Goal: Complete application form

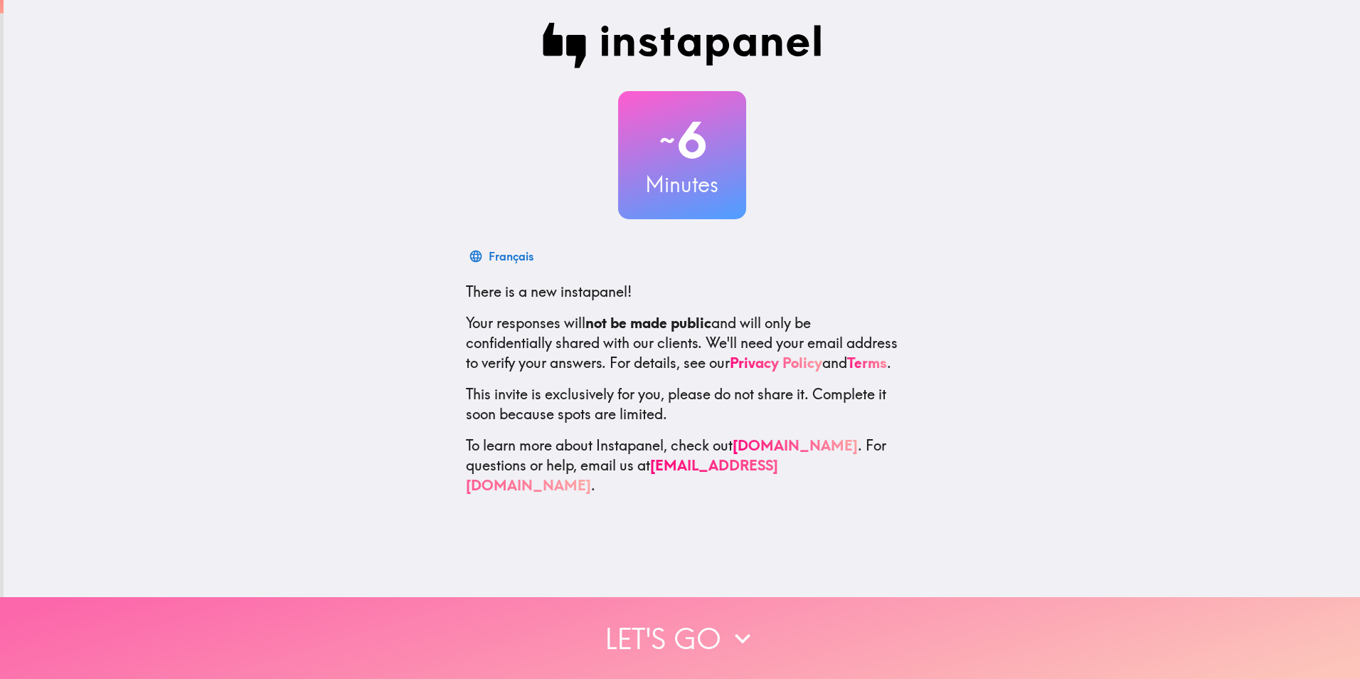
click at [678, 643] on button "Let's go" at bounding box center [680, 638] width 1360 height 82
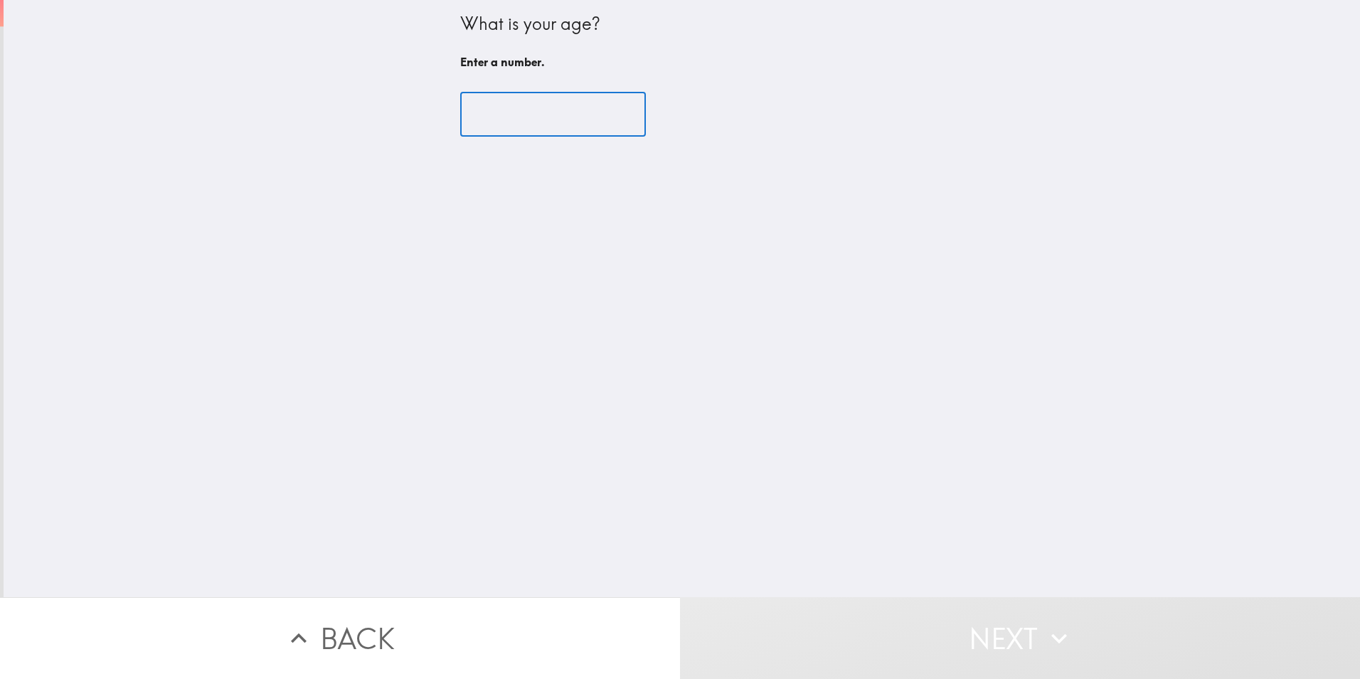
click at [556, 121] on input "number" at bounding box center [553, 114] width 186 height 44
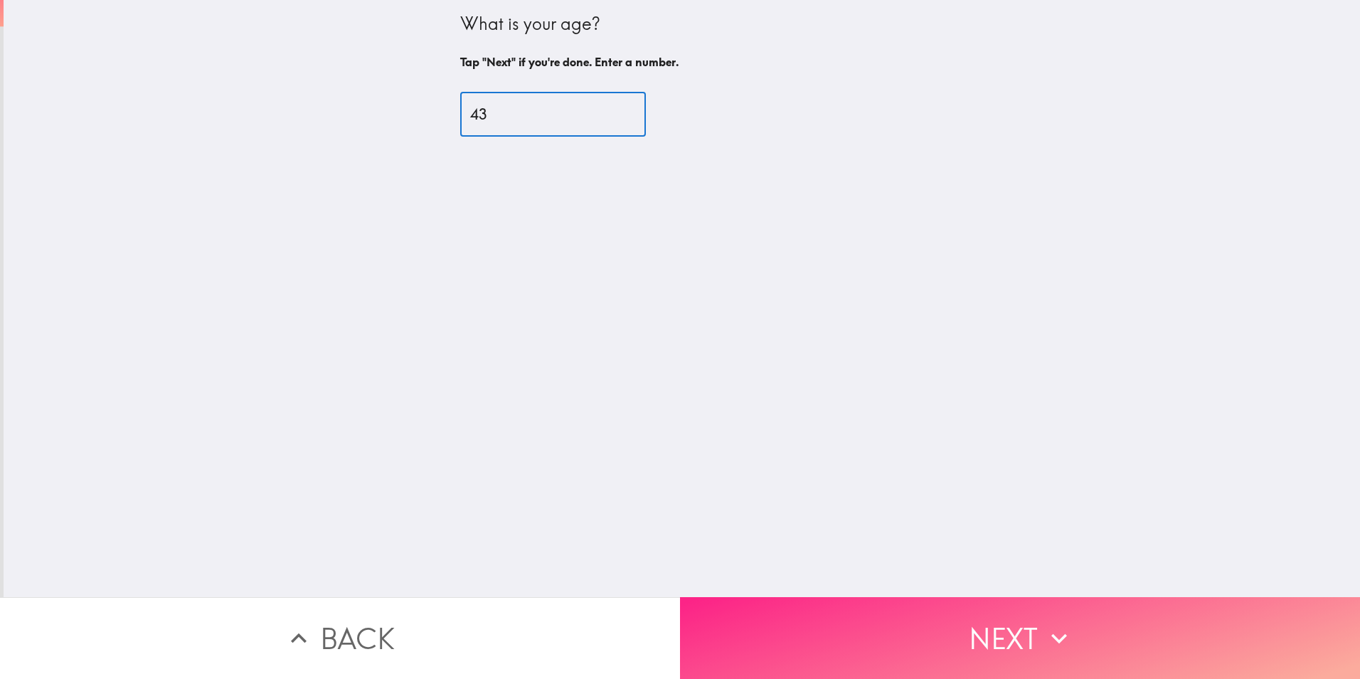
type input "43"
click at [1061, 649] on button "Next" at bounding box center [1020, 638] width 680 height 82
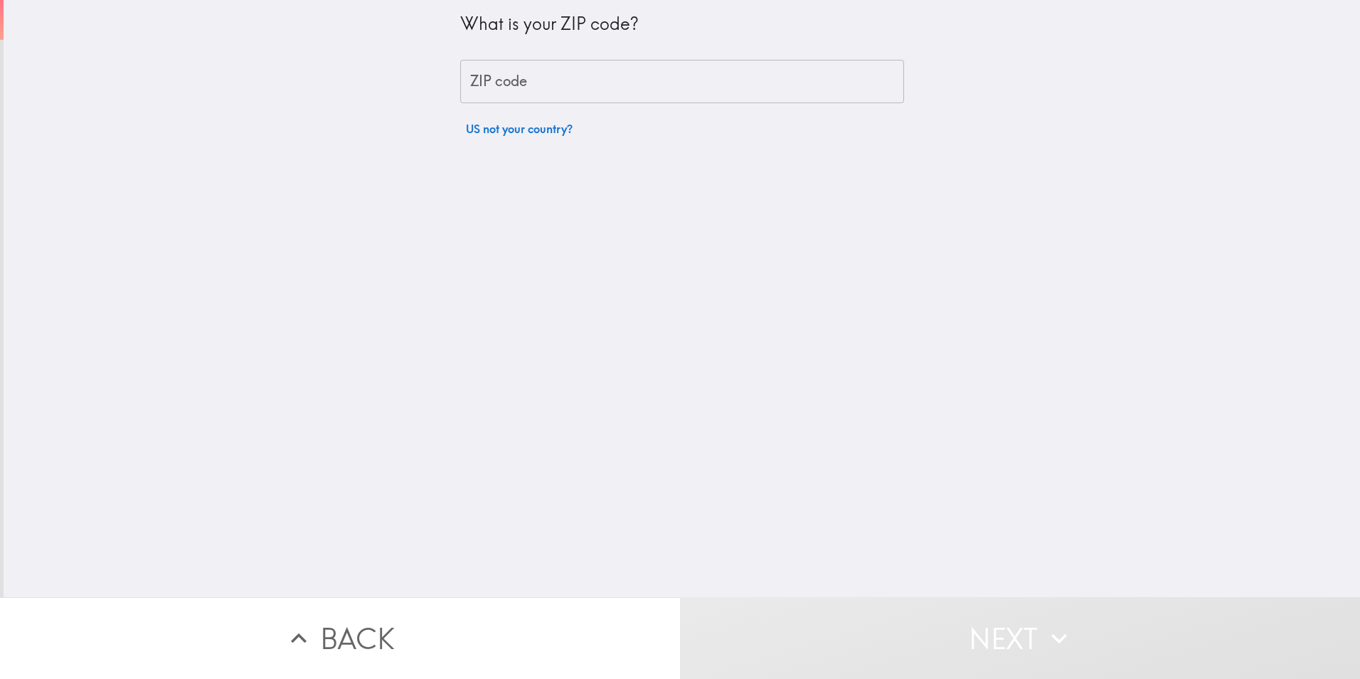
click at [529, 76] on input "ZIP code" at bounding box center [682, 82] width 444 height 44
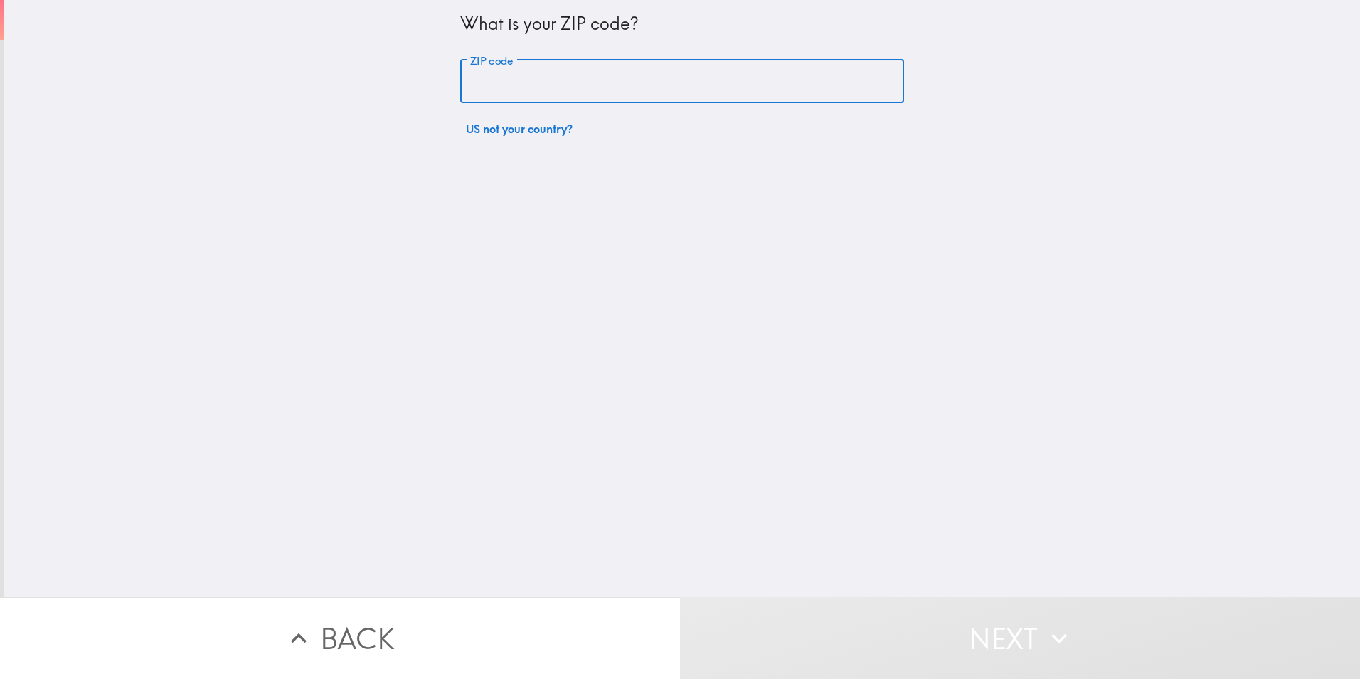
type input "34787"
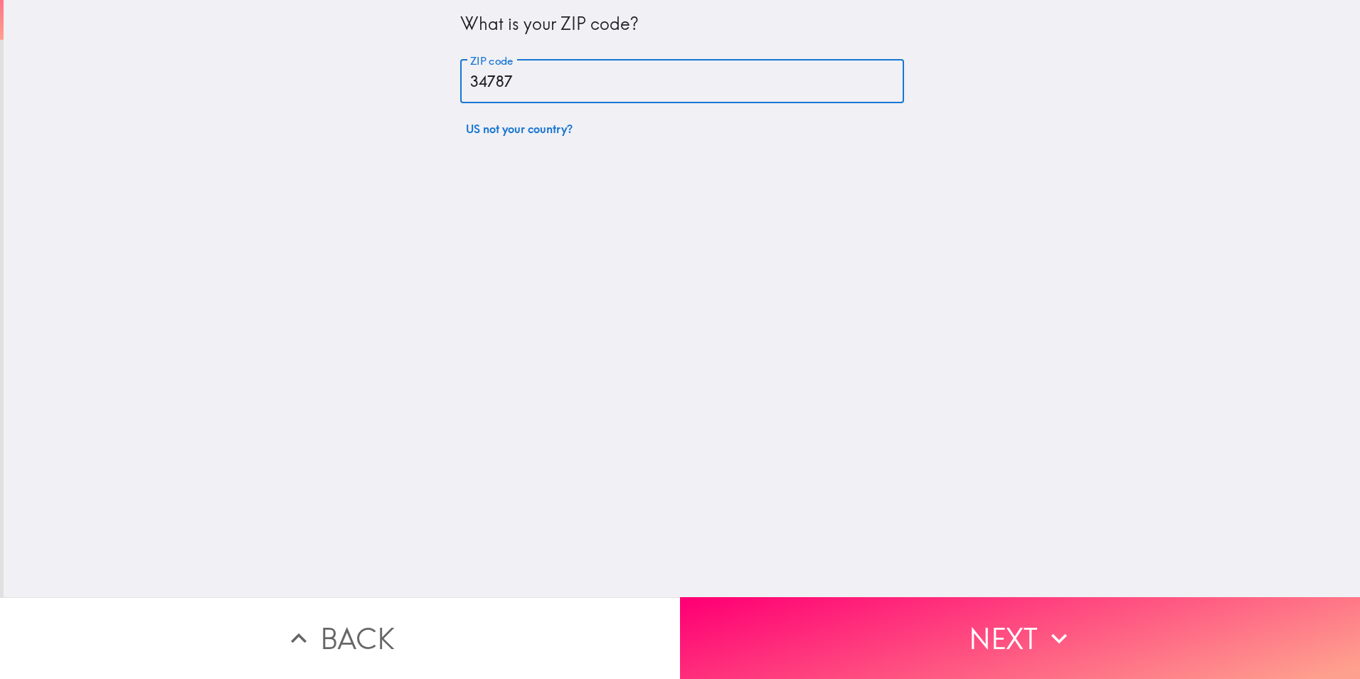
click at [953, 639] on button "Next" at bounding box center [1020, 638] width 680 height 82
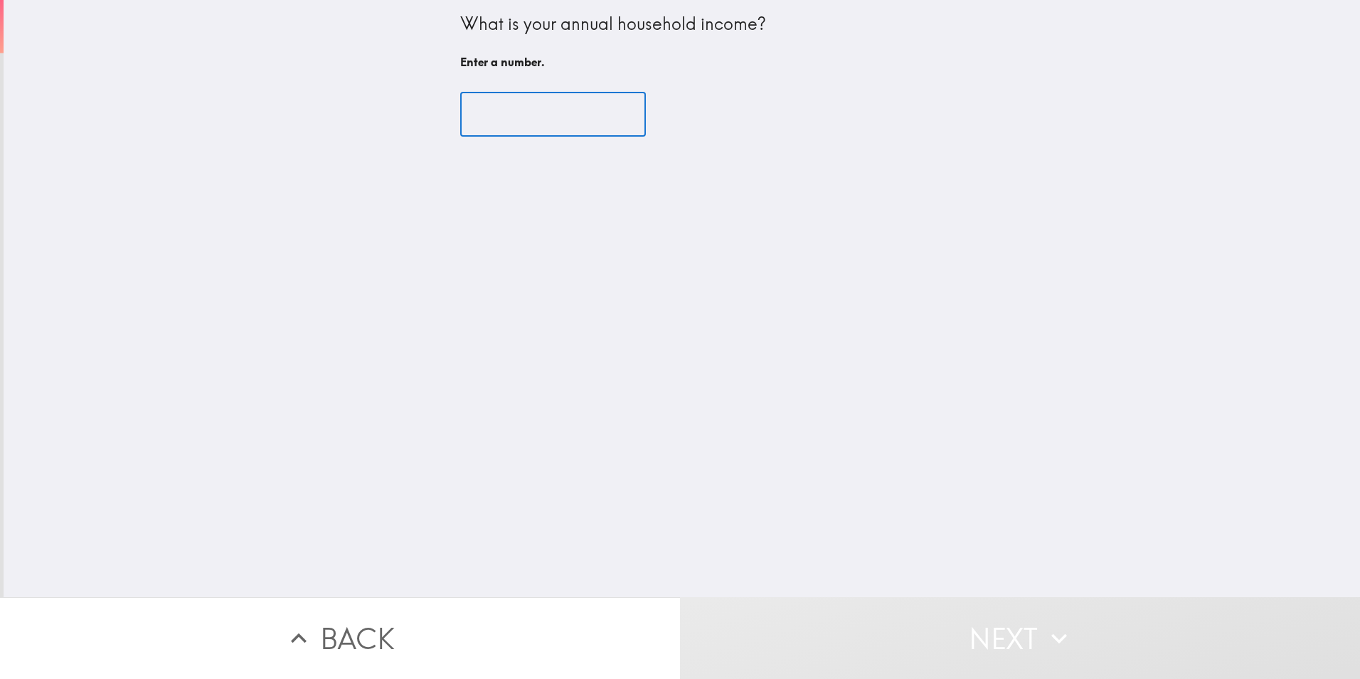
click at [514, 127] on input "number" at bounding box center [553, 114] width 186 height 44
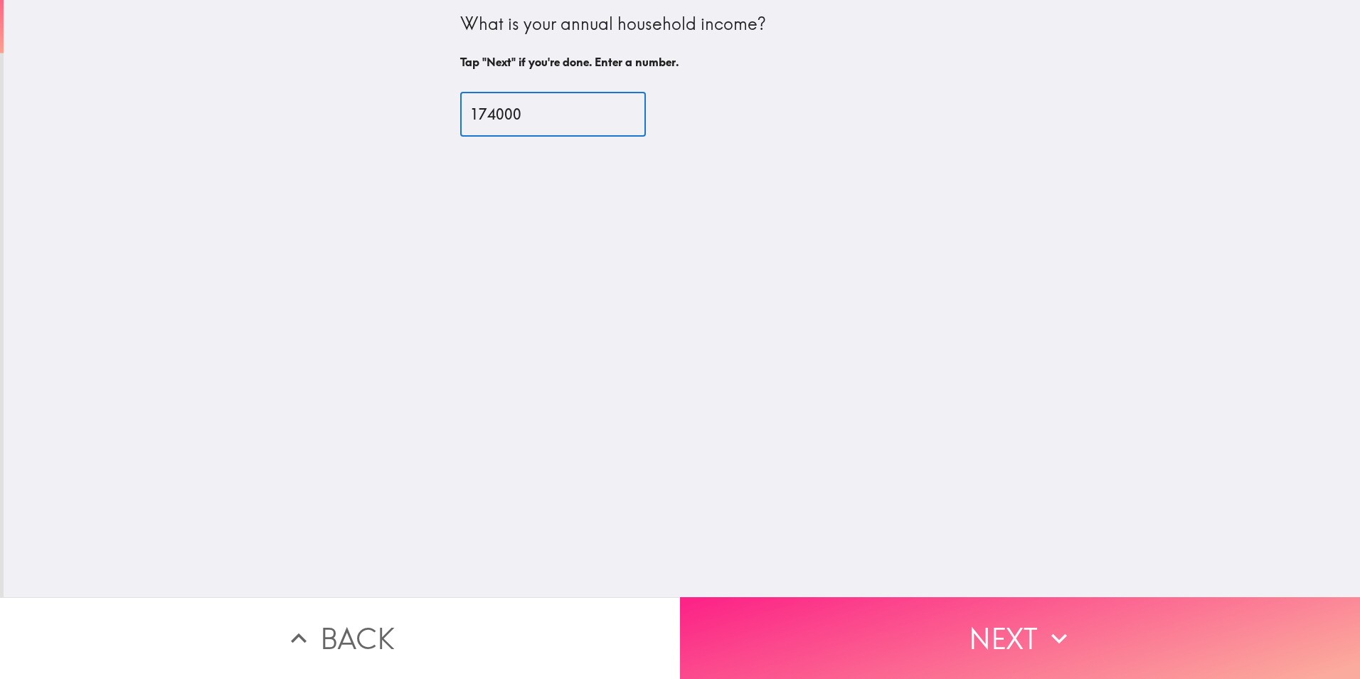
type input "174000"
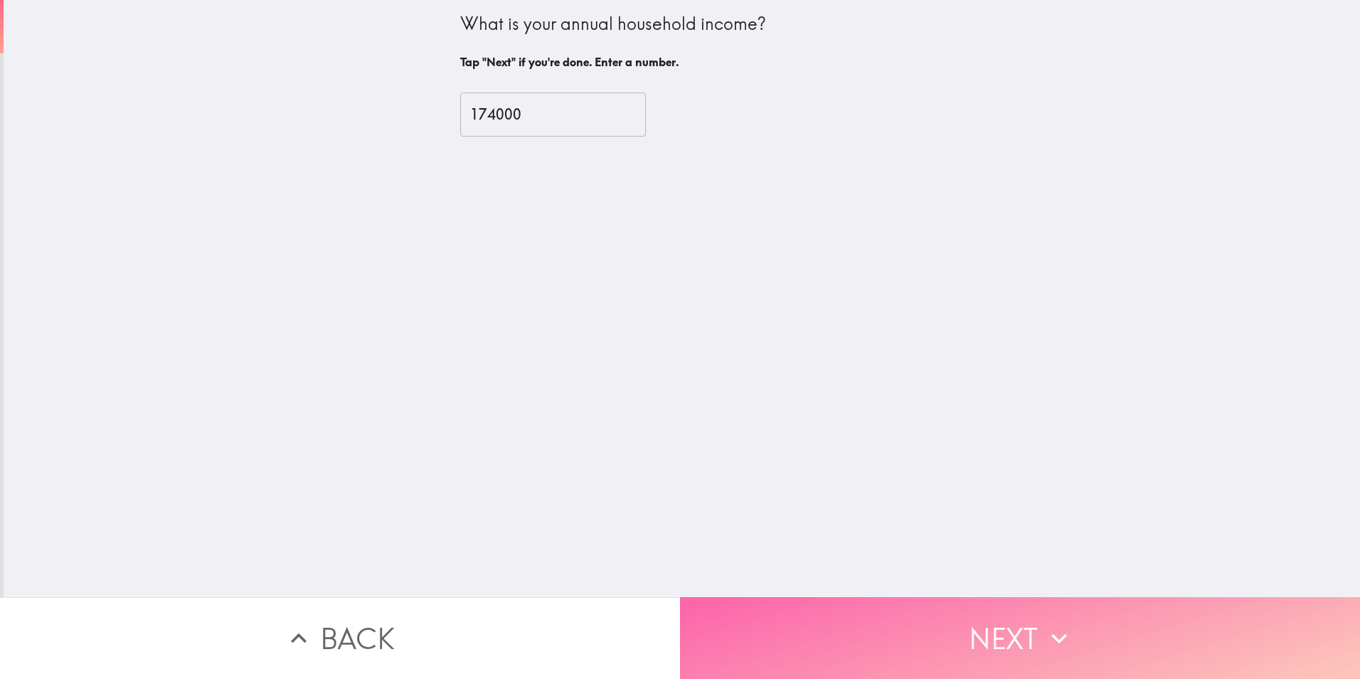
click at [1004, 620] on button "Next" at bounding box center [1020, 638] width 680 height 82
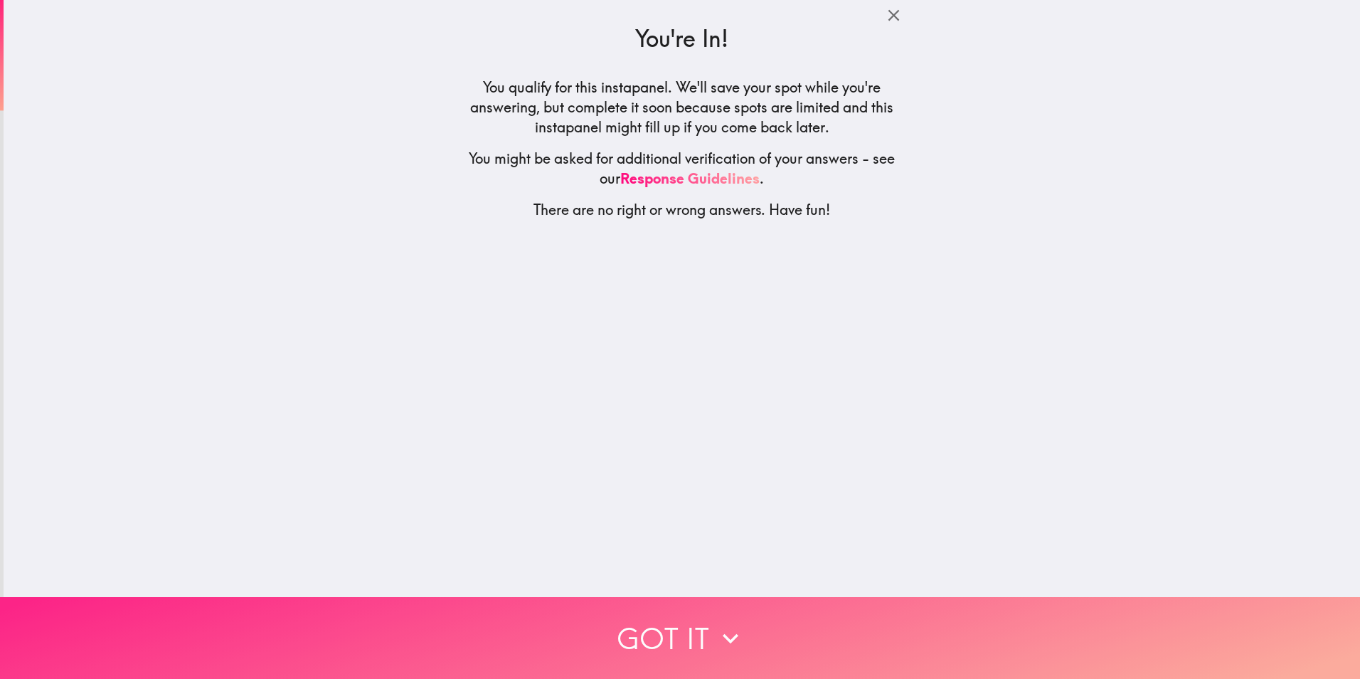
click at [770, 637] on button "Got it" at bounding box center [680, 638] width 1360 height 82
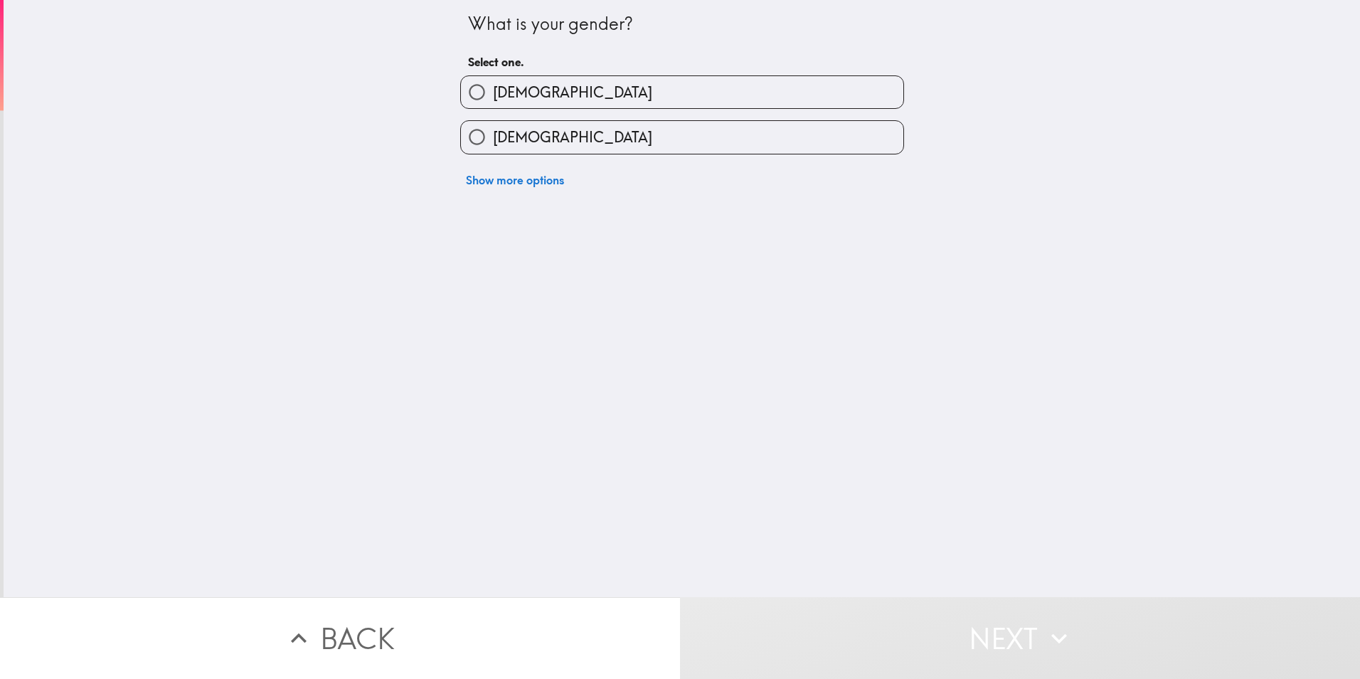
click at [561, 131] on label "[DEMOGRAPHIC_DATA]" at bounding box center [682, 137] width 442 height 32
click at [493, 131] on input "[DEMOGRAPHIC_DATA]" at bounding box center [477, 137] width 32 height 32
radio input "true"
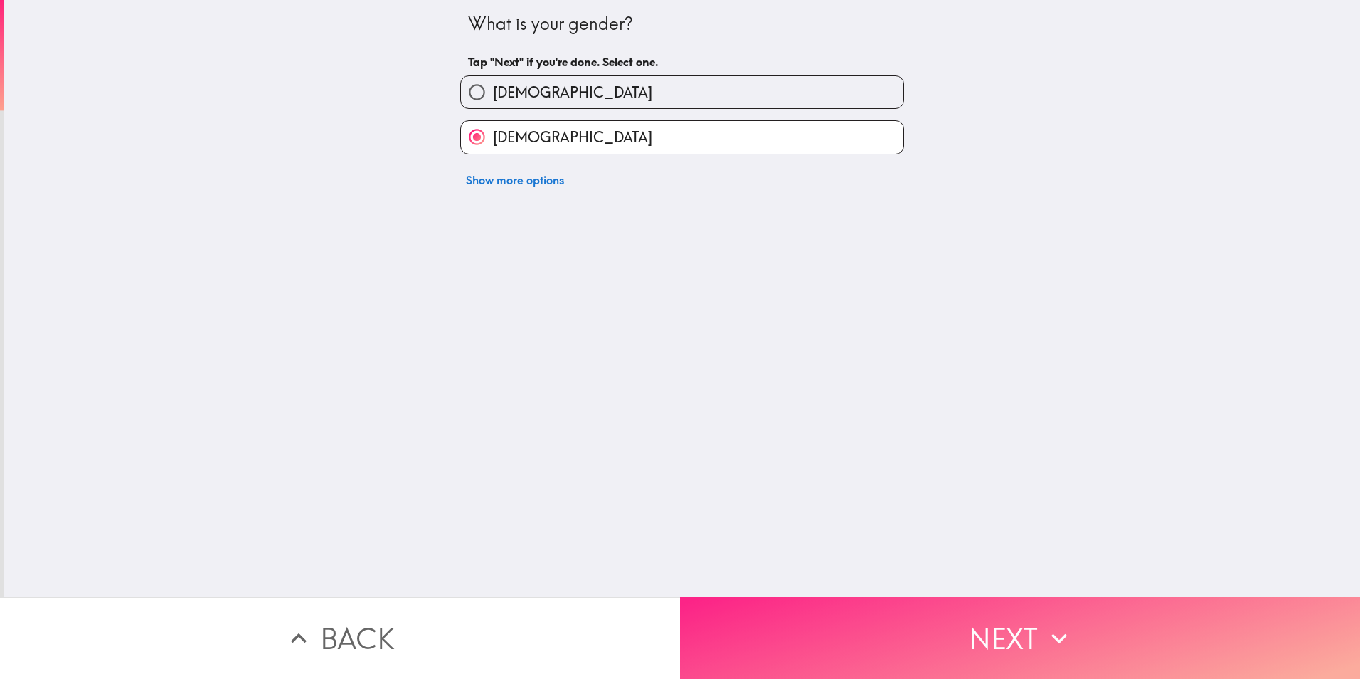
click at [925, 626] on button "Next" at bounding box center [1020, 638] width 680 height 82
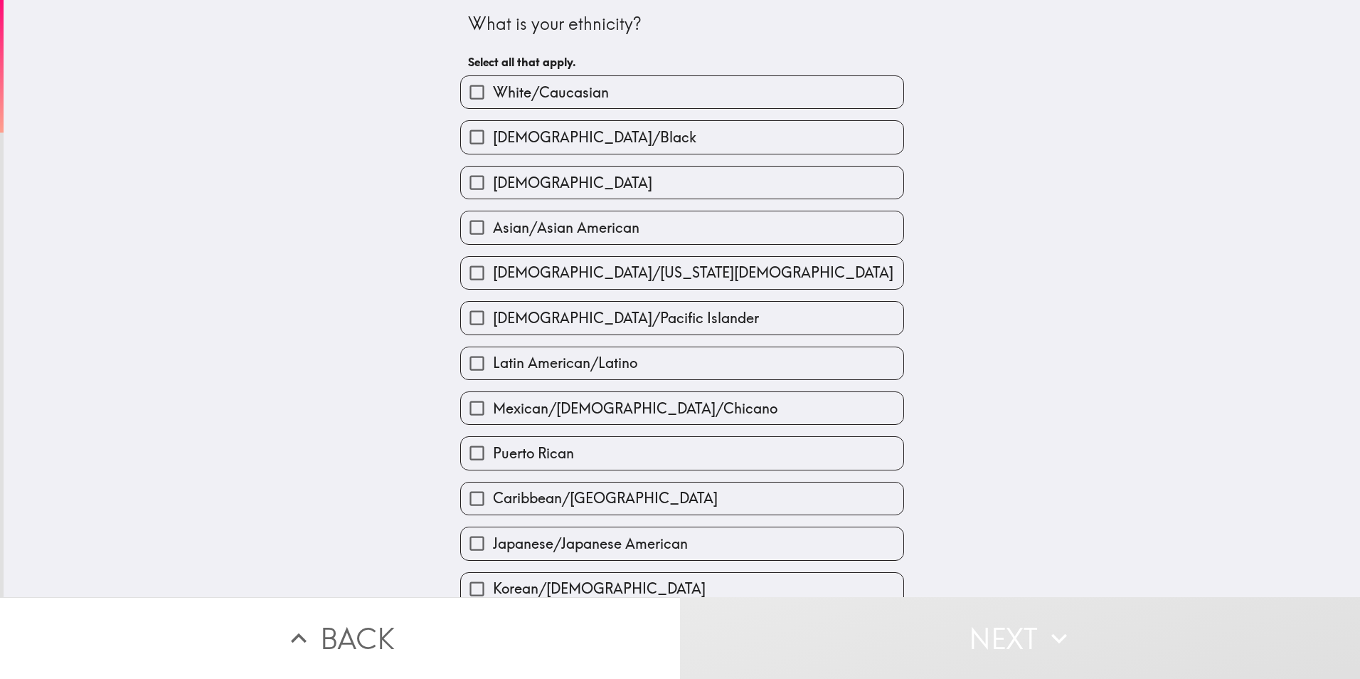
click at [556, 233] on span "Asian/Asian American" at bounding box center [566, 228] width 147 height 20
click at [493, 233] on input "Asian/Asian American" at bounding box center [477, 227] width 32 height 32
checkbox input "true"
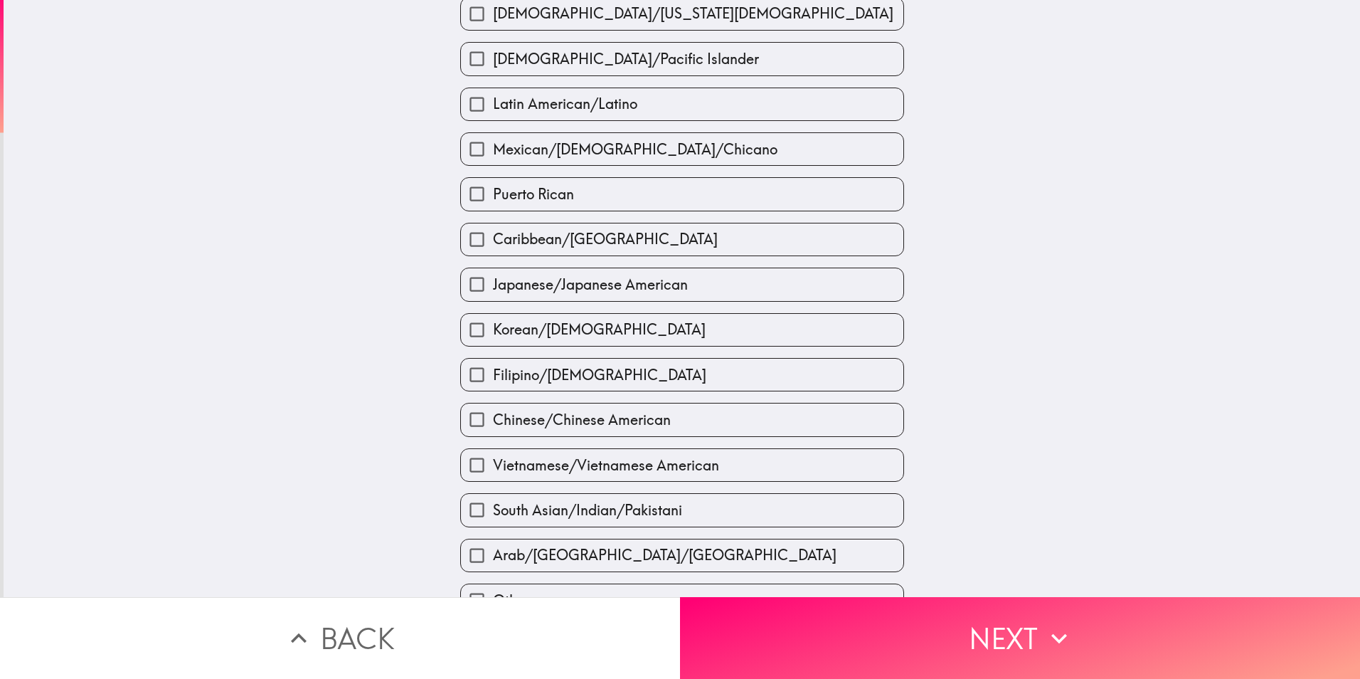
scroll to position [335, 0]
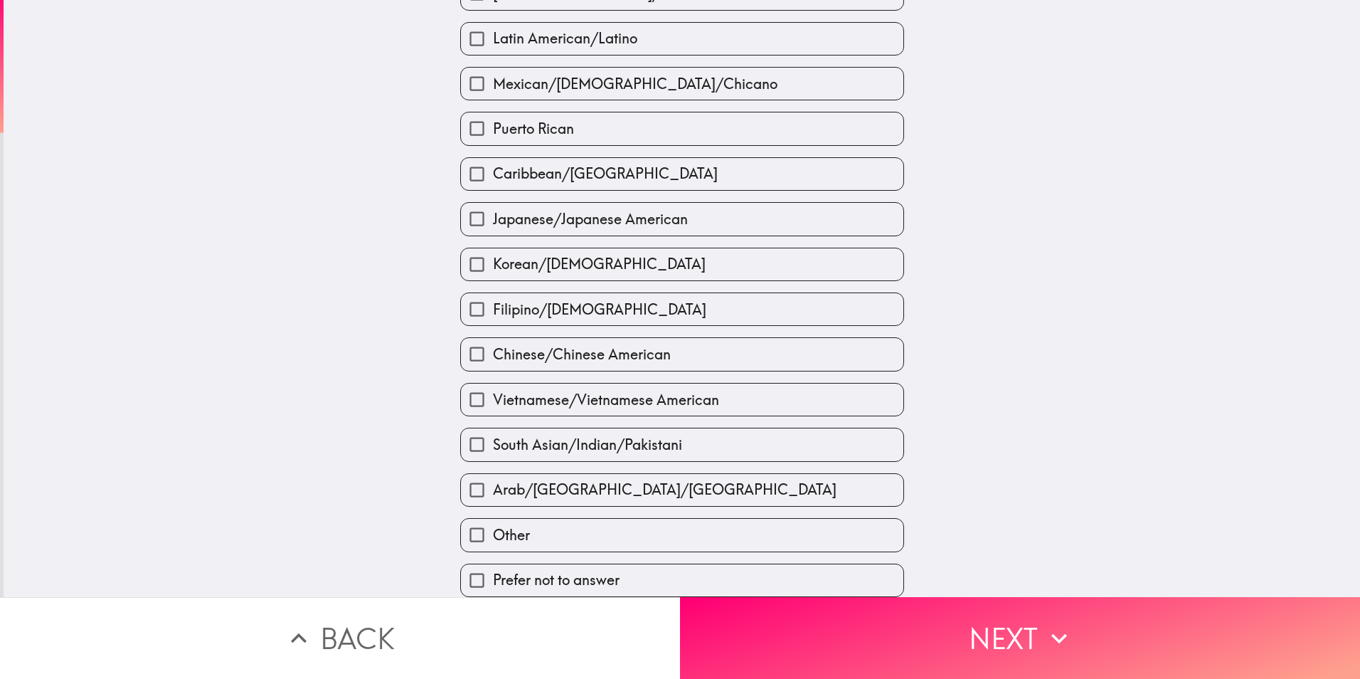
click at [662, 435] on span "South Asian/Indian/Pakistani" at bounding box center [587, 445] width 189 height 20
click at [493, 432] on input "South Asian/Indian/Pakistani" at bounding box center [477, 444] width 32 height 32
checkbox input "true"
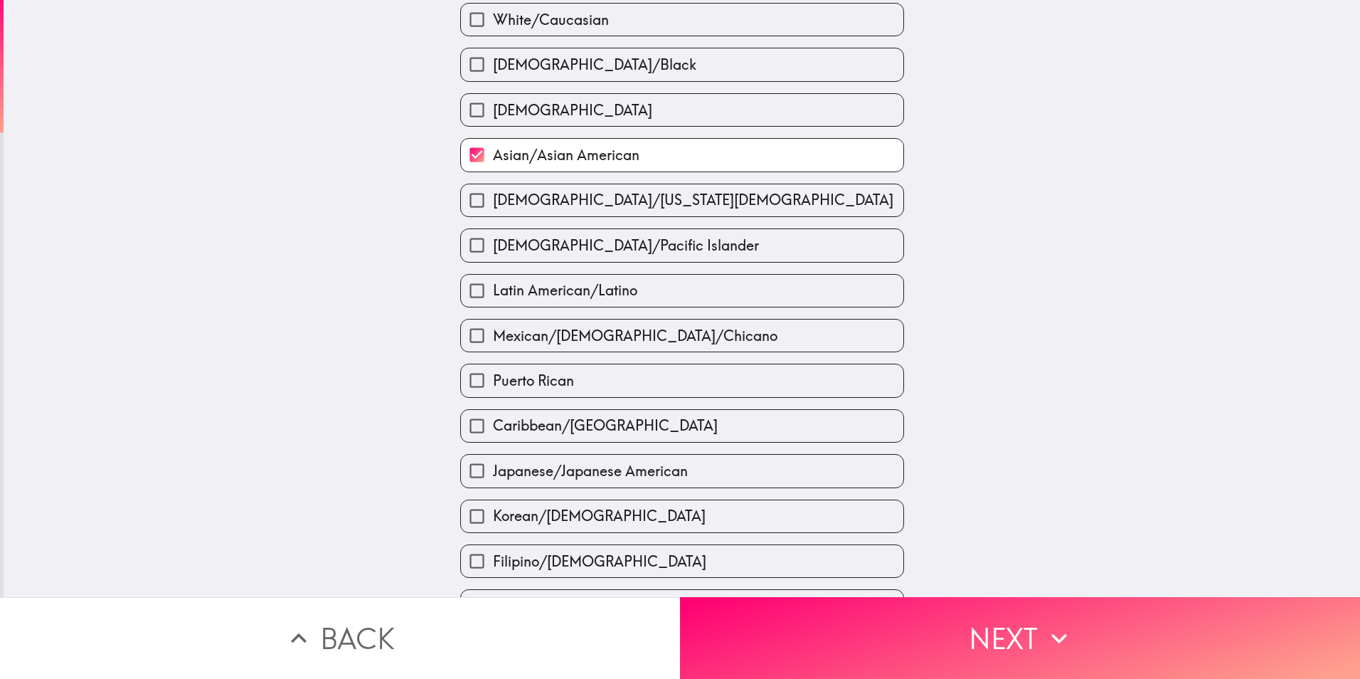
scroll to position [71, 0]
drag, startPoint x: 561, startPoint y: 149, endPoint x: 573, endPoint y: 156, distance: 13.4
click at [561, 149] on span "Asian/Asian American" at bounding box center [566, 157] width 147 height 20
click at [493, 149] on input "Asian/Asian American" at bounding box center [477, 156] width 32 height 32
checkbox input "false"
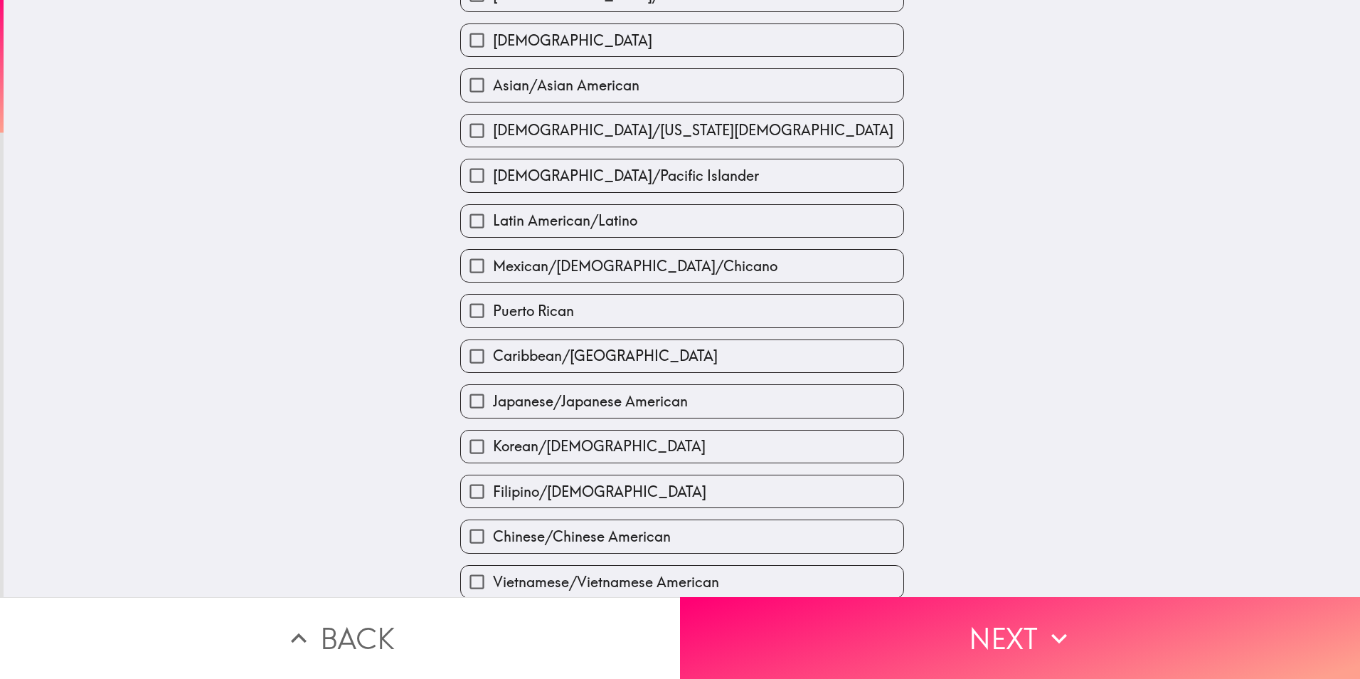
scroll to position [335, 0]
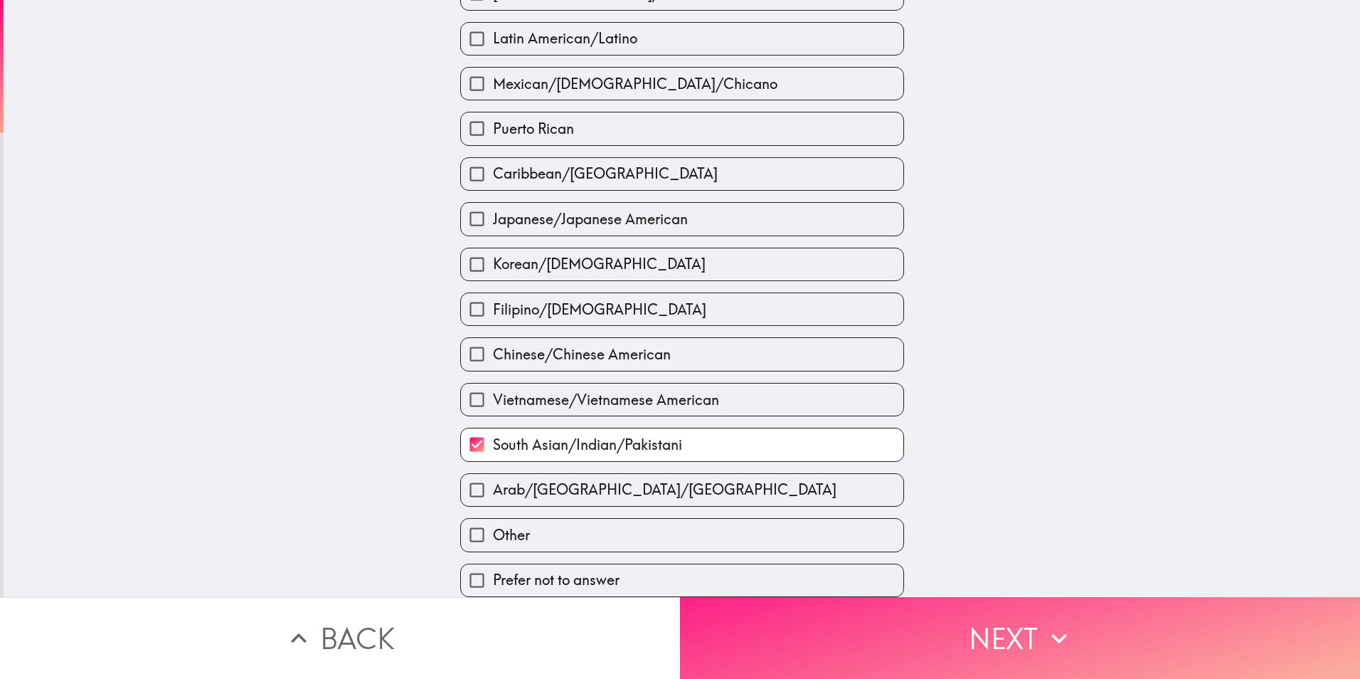
click at [914, 621] on button "Next" at bounding box center [1020, 638] width 680 height 82
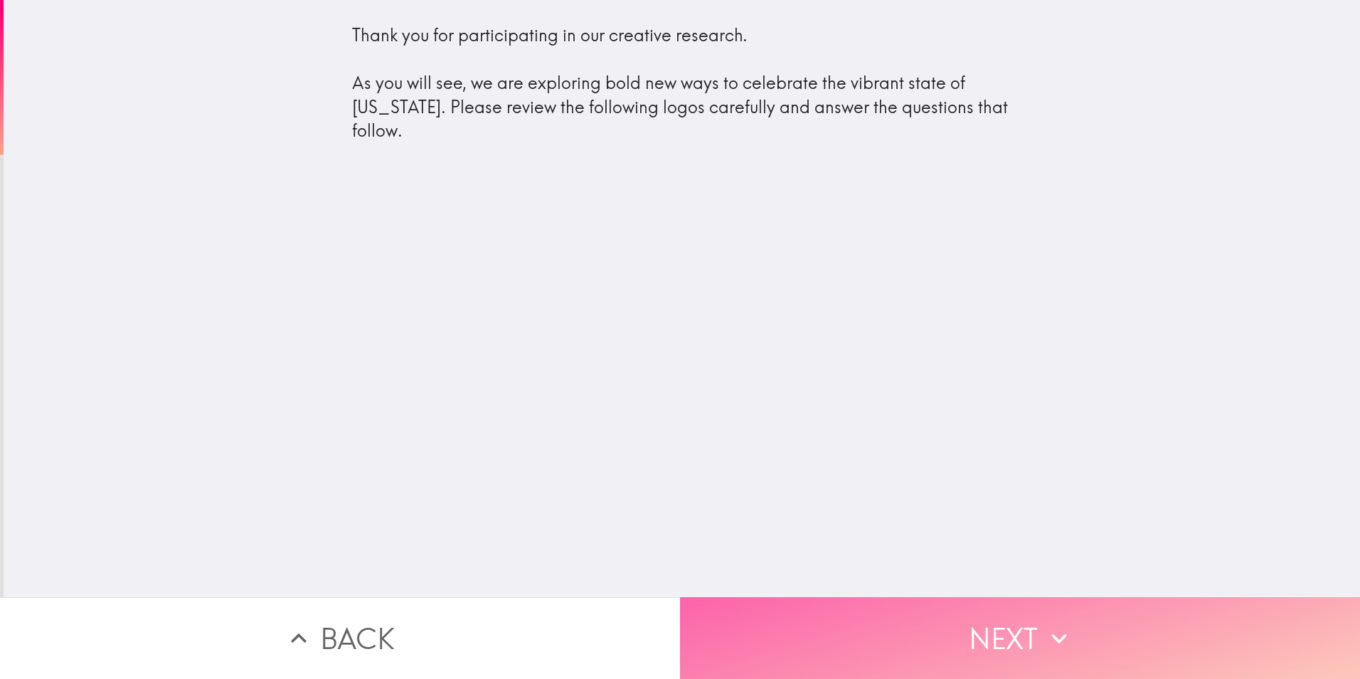
click at [965, 639] on button "Next" at bounding box center [1020, 638] width 680 height 82
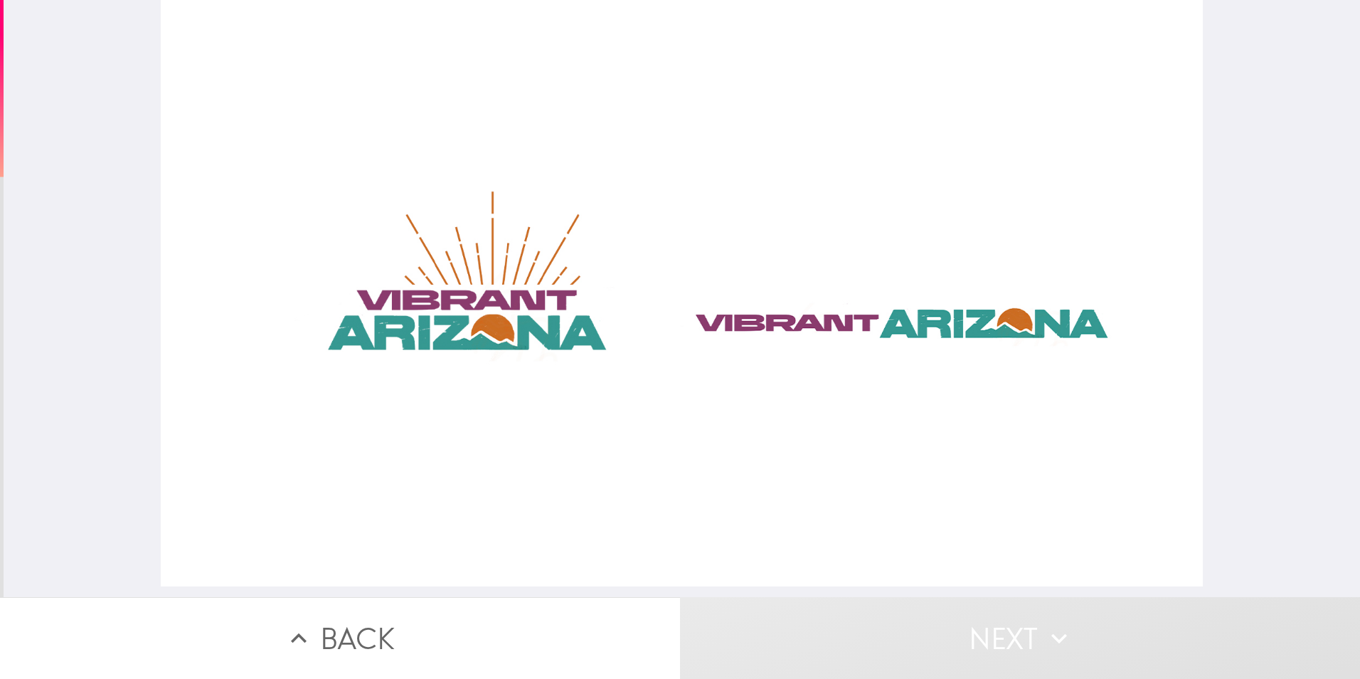
click at [556, 307] on div at bounding box center [682, 293] width 1042 height 586
click at [827, 311] on div at bounding box center [682, 293] width 1042 height 586
click at [1056, 630] on icon "button" at bounding box center [1059, 637] width 31 height 31
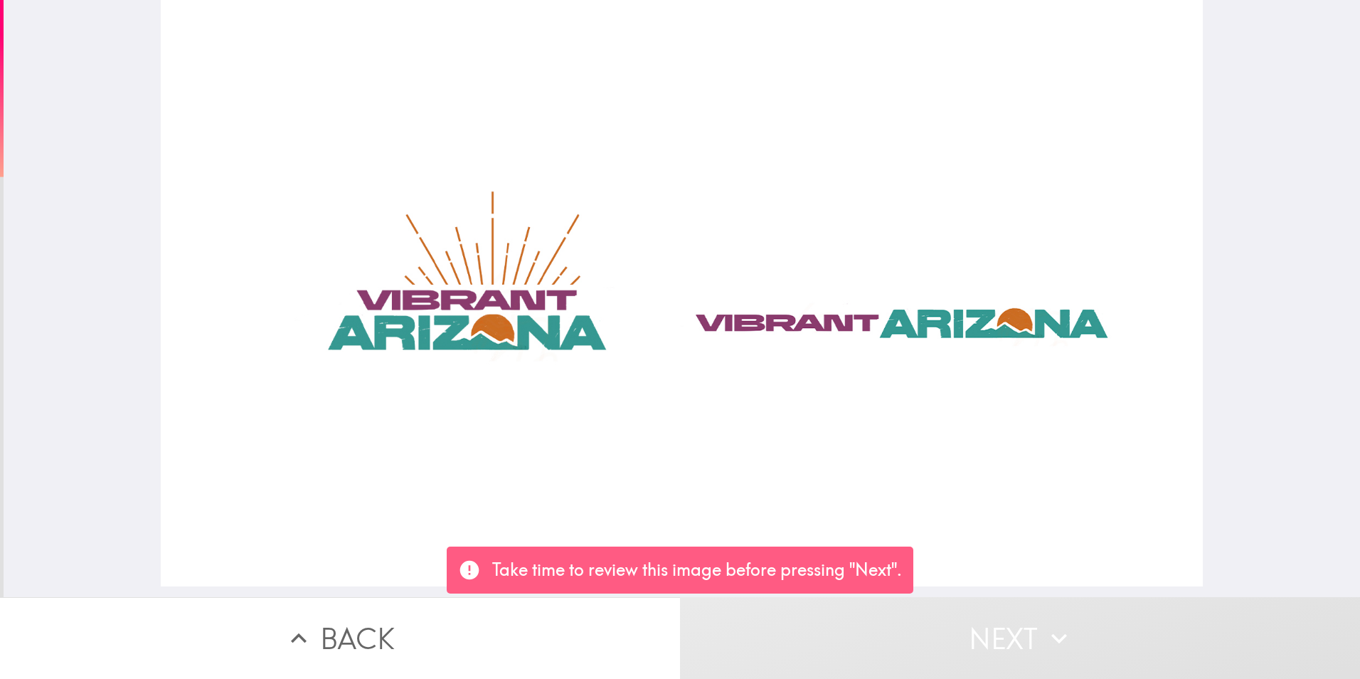
click at [1054, 472] on div at bounding box center [682, 293] width 1042 height 586
click at [415, 445] on div at bounding box center [682, 293] width 1042 height 586
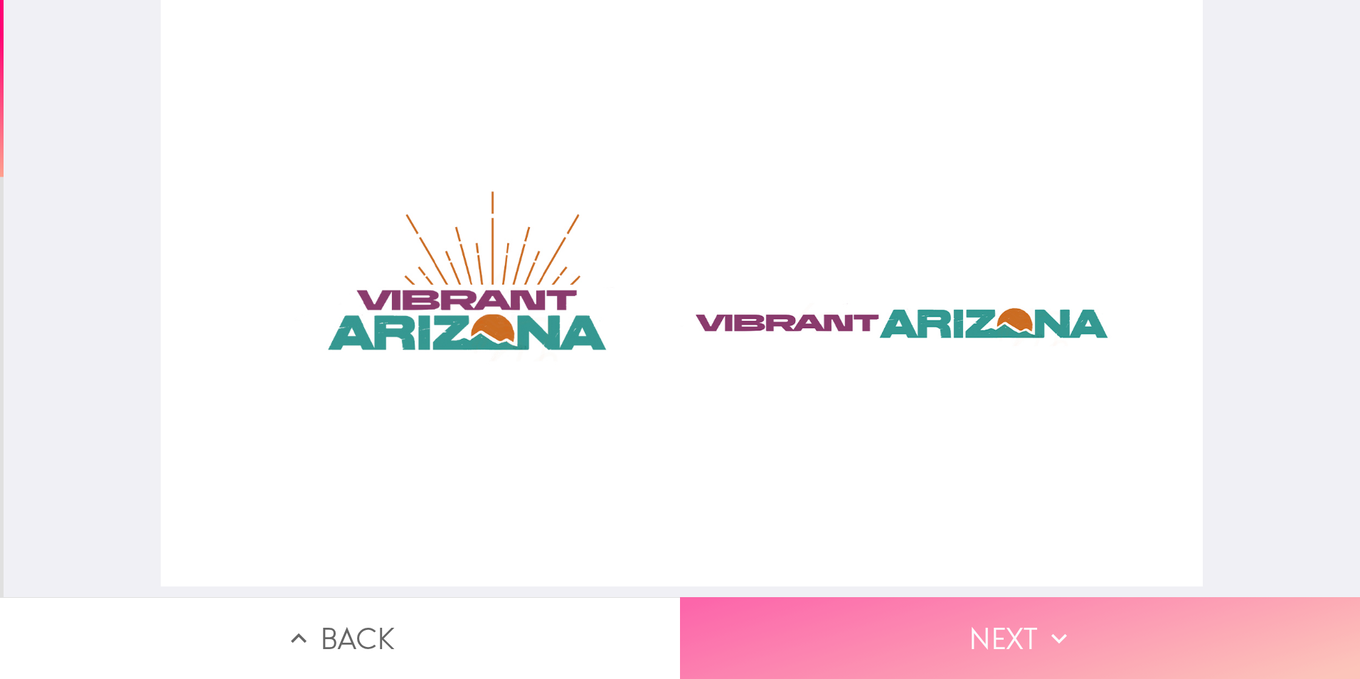
click at [871, 631] on button "Next" at bounding box center [1020, 638] width 680 height 82
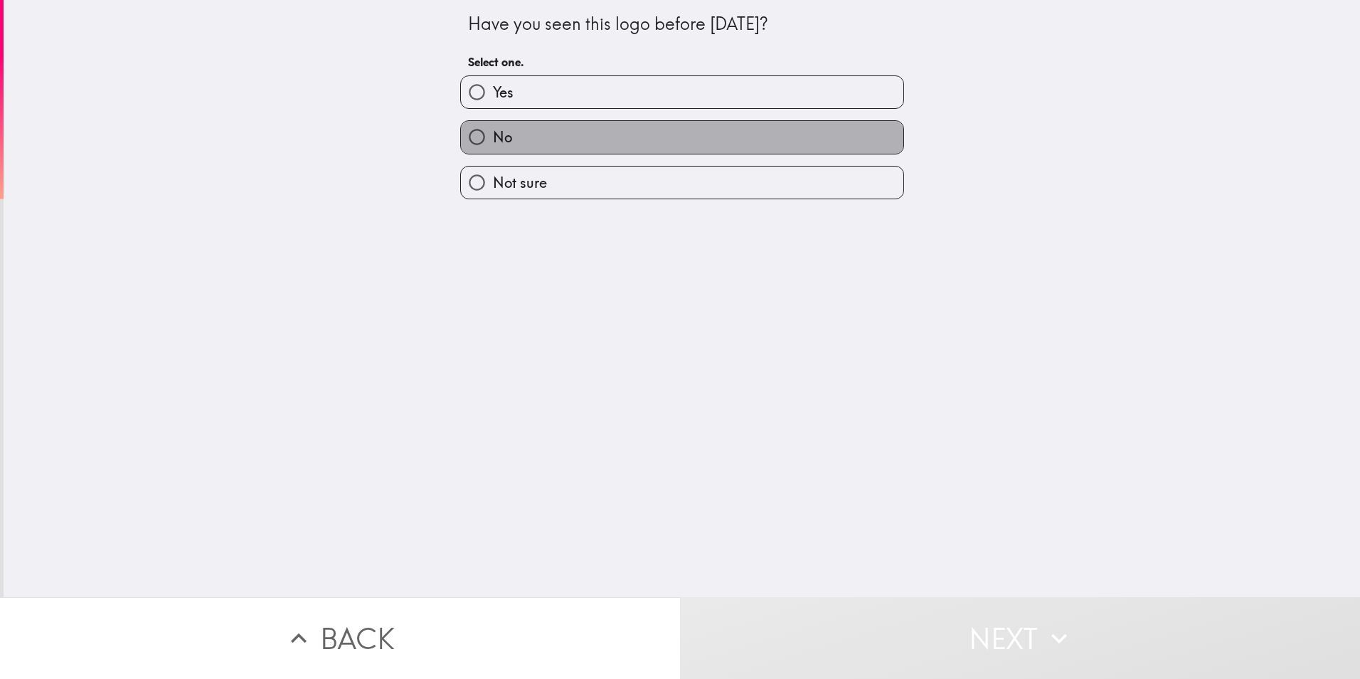
click at [522, 140] on label "No" at bounding box center [682, 137] width 442 height 32
click at [493, 140] on input "No" at bounding box center [477, 137] width 32 height 32
radio input "true"
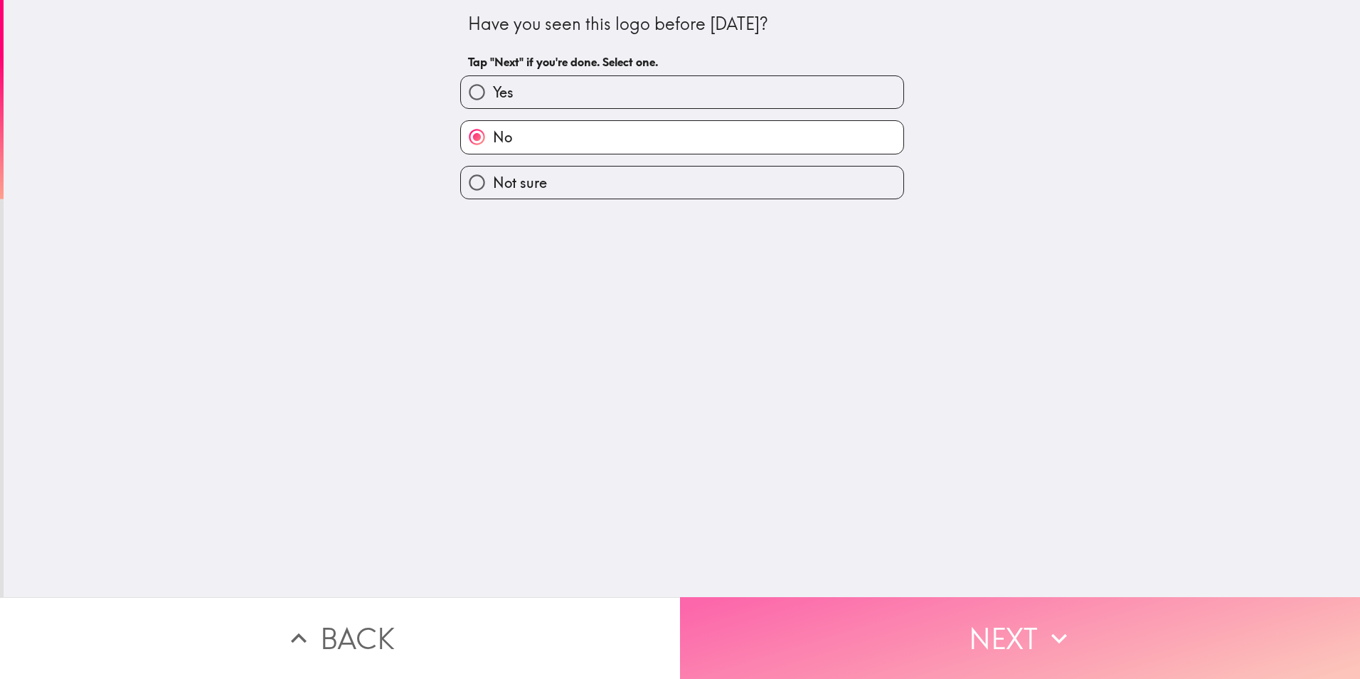
click at [919, 616] on button "Next" at bounding box center [1020, 638] width 680 height 82
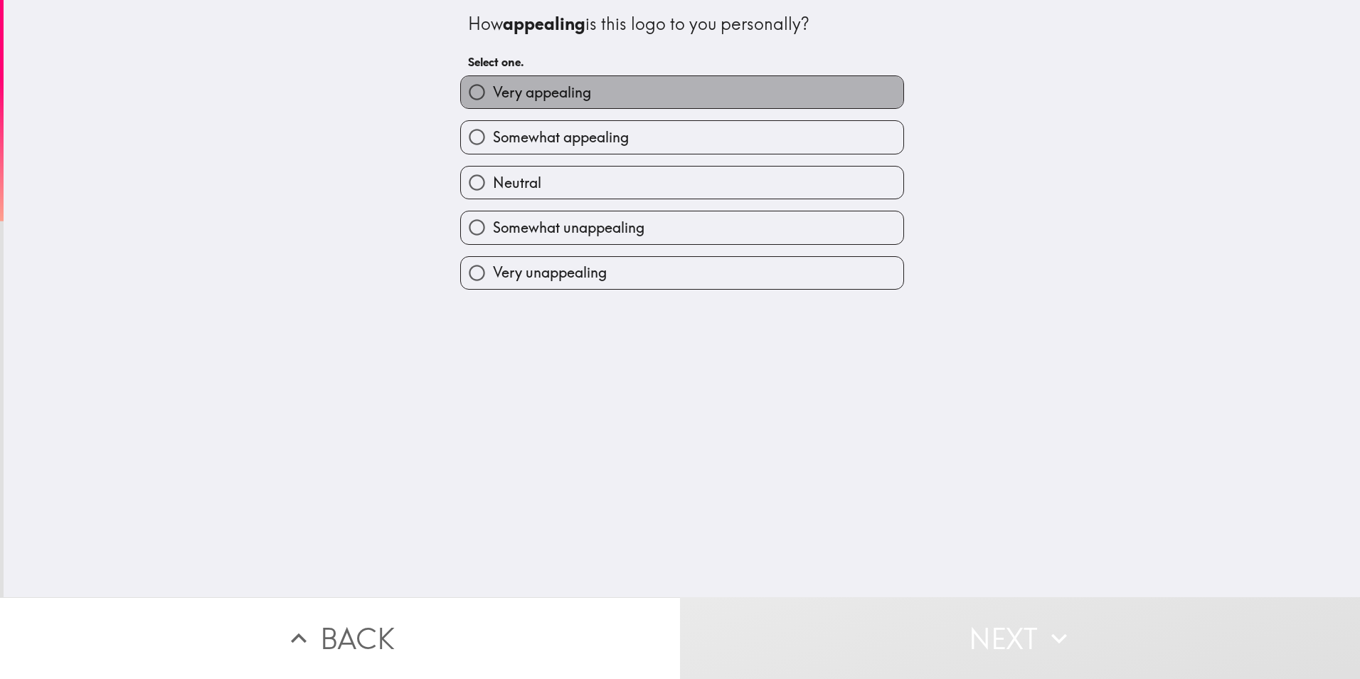
click at [580, 98] on span "Very appealing" at bounding box center [542, 93] width 98 height 20
click at [493, 98] on input "Very appealing" at bounding box center [477, 92] width 32 height 32
radio input "true"
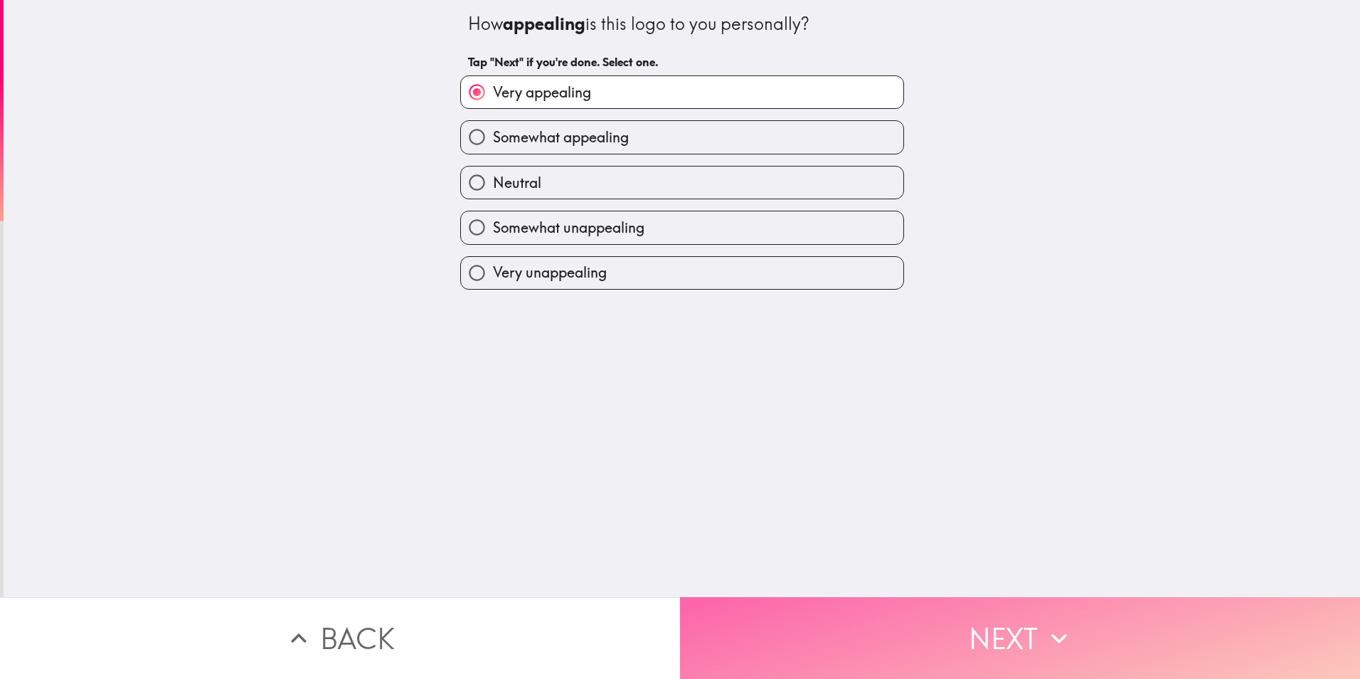
click at [1000, 636] on button "Next" at bounding box center [1020, 638] width 680 height 82
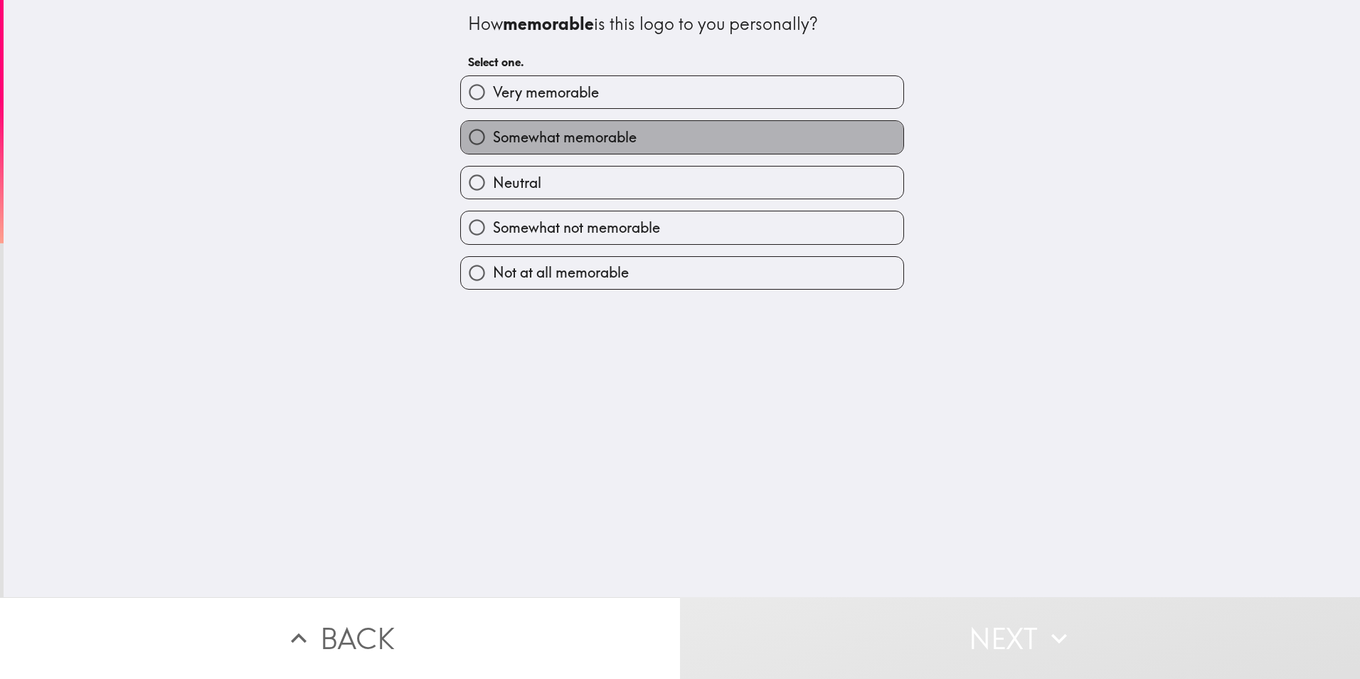
click at [642, 137] on label "Somewhat memorable" at bounding box center [682, 137] width 442 height 32
click at [493, 137] on input "Somewhat memorable" at bounding box center [477, 137] width 32 height 32
radio input "true"
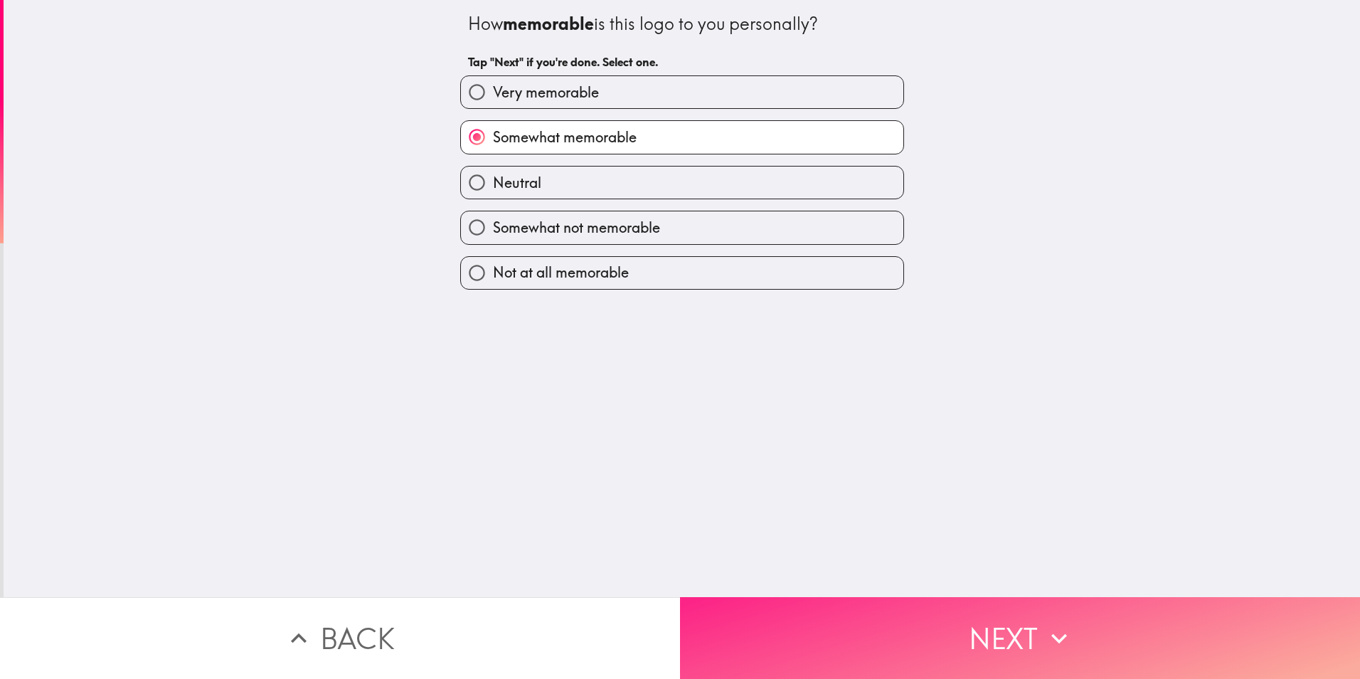
click at [1017, 638] on button "Next" at bounding box center [1020, 638] width 680 height 82
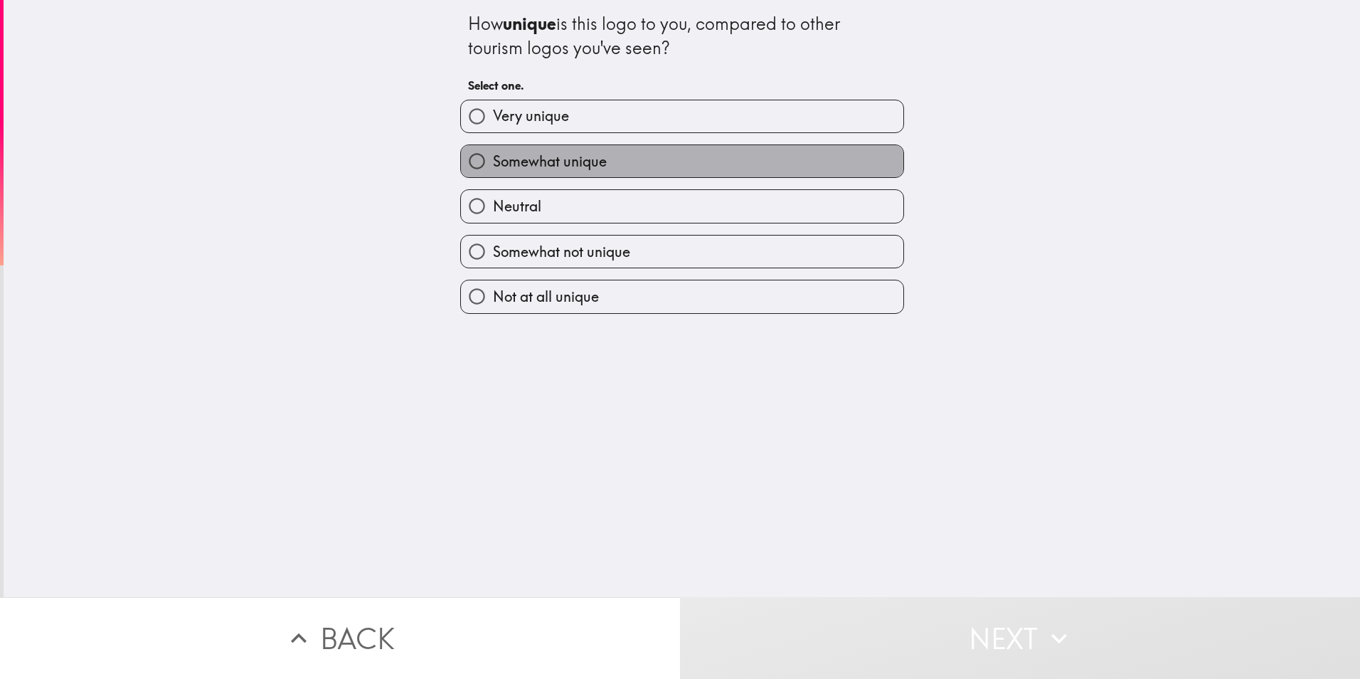
click at [505, 162] on span "Somewhat unique" at bounding box center [550, 162] width 114 height 20
click at [493, 162] on input "Somewhat unique" at bounding box center [477, 161] width 32 height 32
radio input "true"
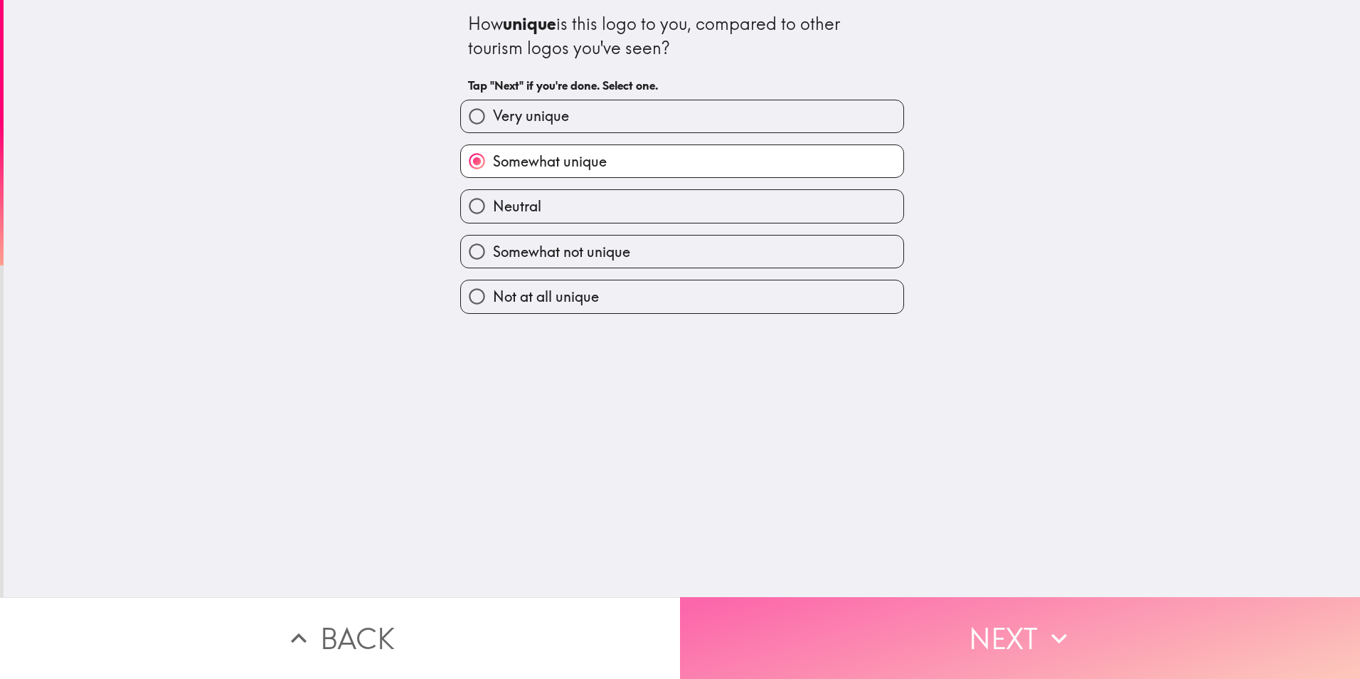
click at [951, 601] on button "Next" at bounding box center [1020, 638] width 680 height 82
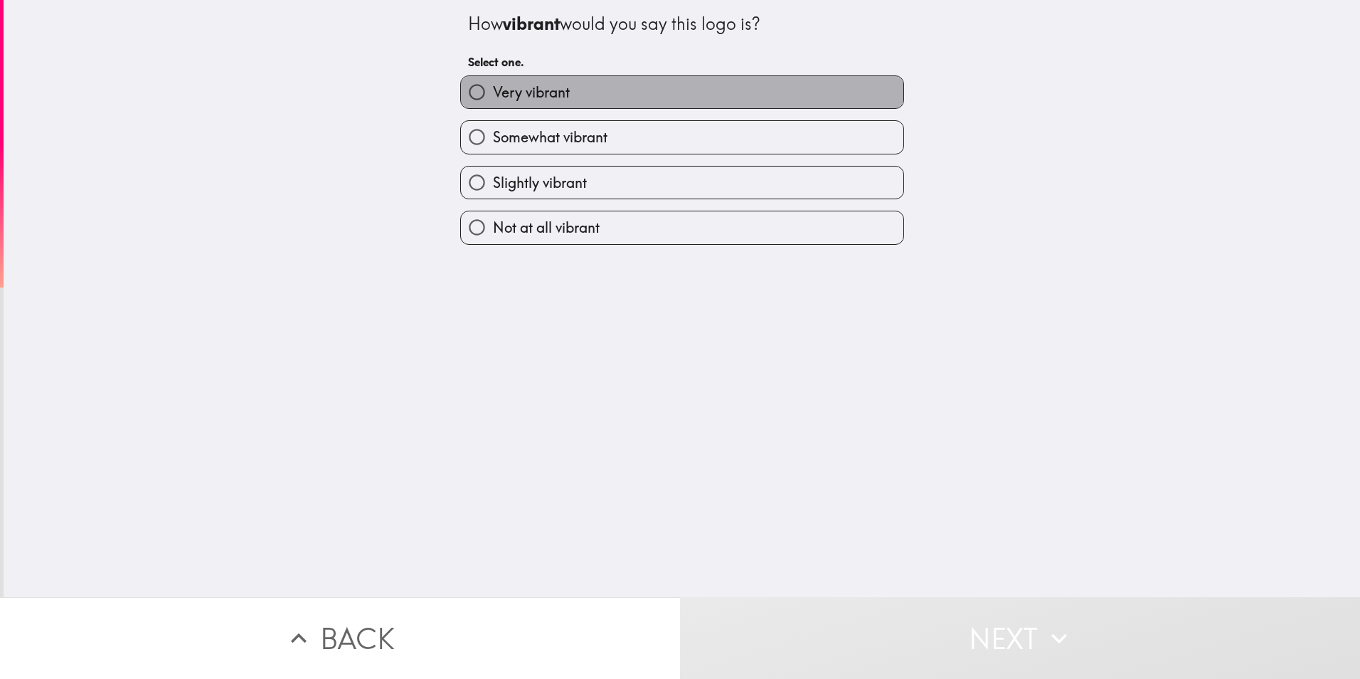
click at [541, 88] on span "Very vibrant" at bounding box center [531, 93] width 77 height 20
click at [493, 88] on input "Very vibrant" at bounding box center [477, 92] width 32 height 32
radio input "true"
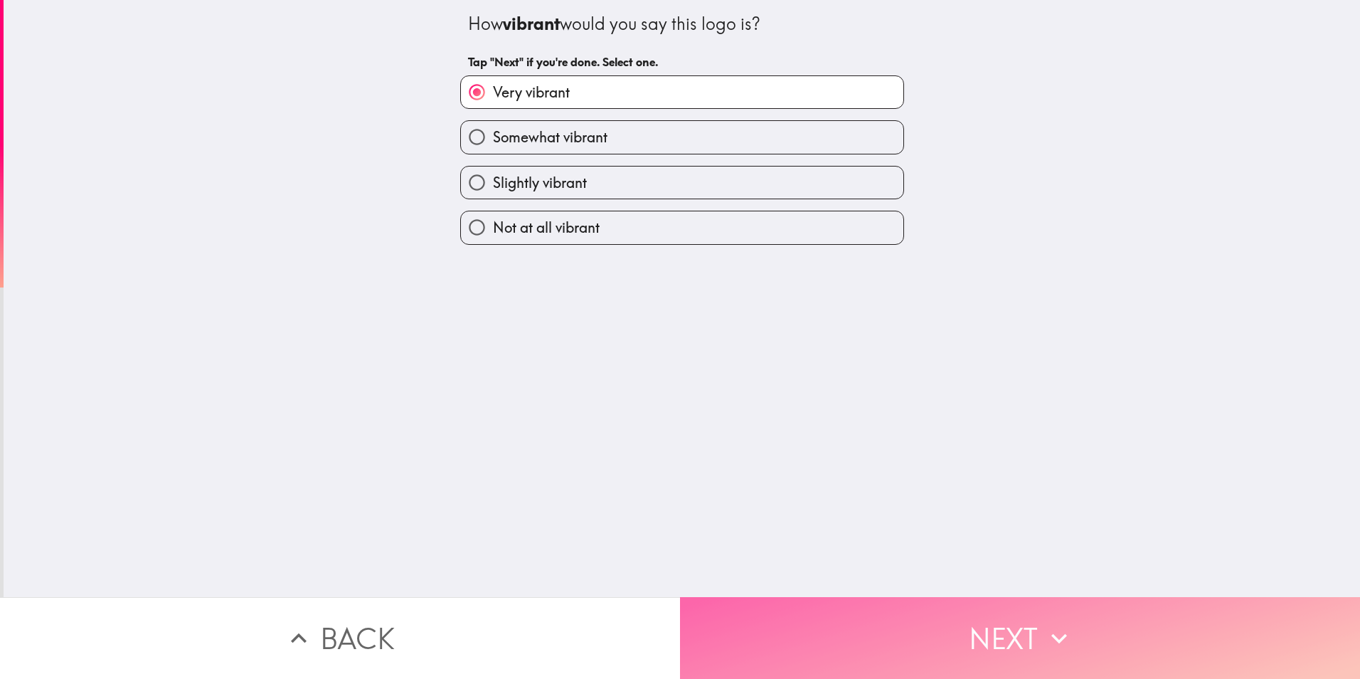
click at [955, 623] on button "Next" at bounding box center [1020, 638] width 680 height 82
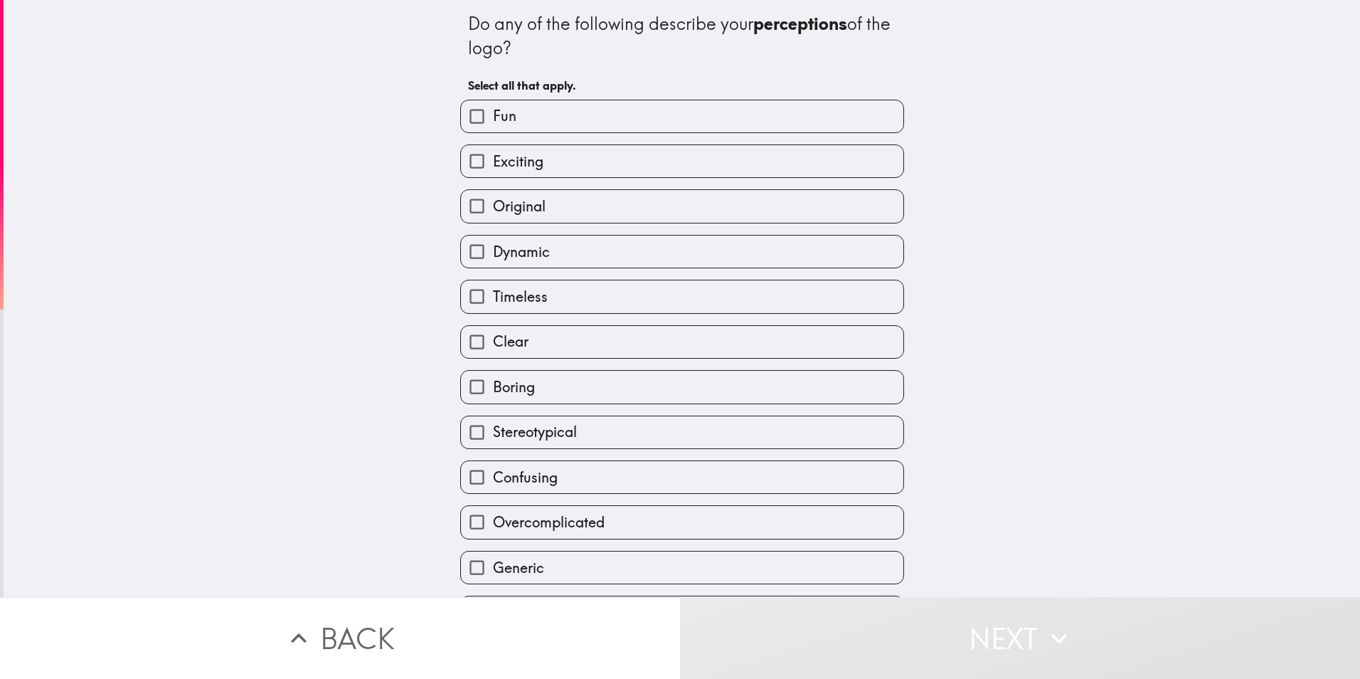
click at [548, 166] on label "Exciting" at bounding box center [682, 161] width 442 height 32
click at [493, 166] on input "Exciting" at bounding box center [477, 161] width 32 height 32
checkbox input "true"
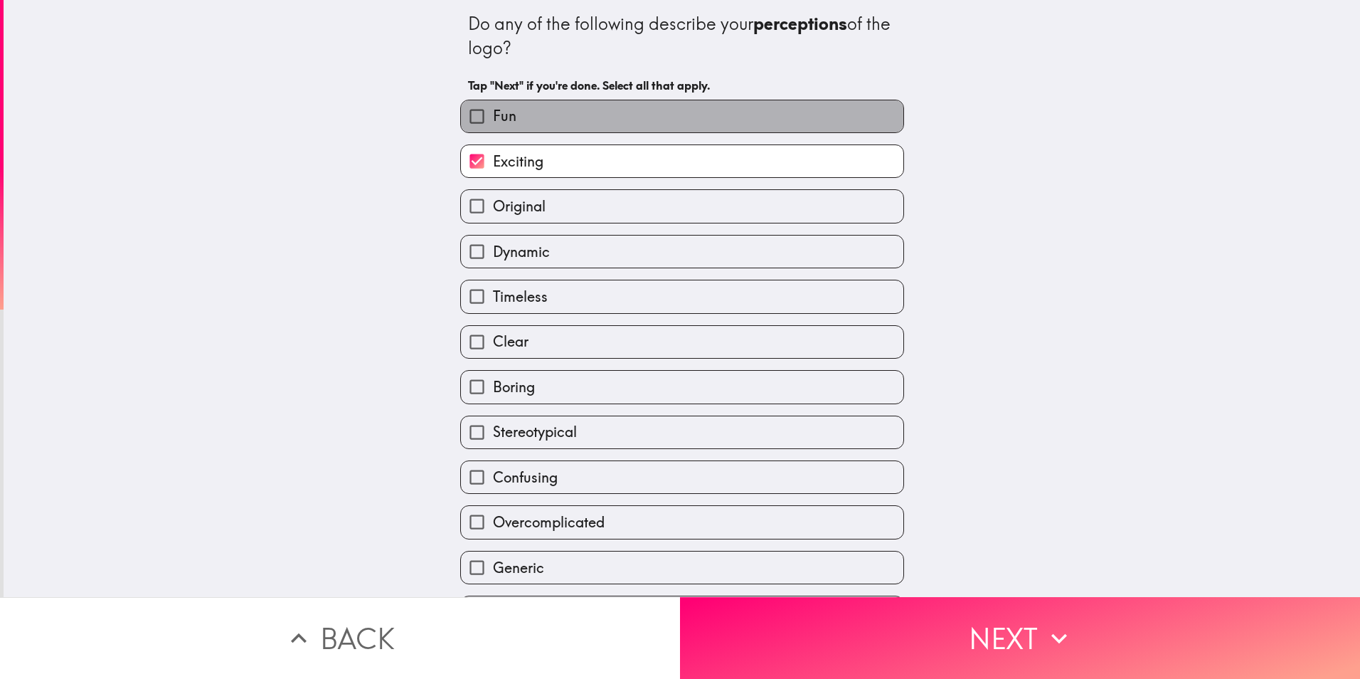
click at [585, 126] on label "Fun" at bounding box center [682, 116] width 442 height 32
click at [493, 126] on input "Fun" at bounding box center [477, 116] width 32 height 32
checkbox input "true"
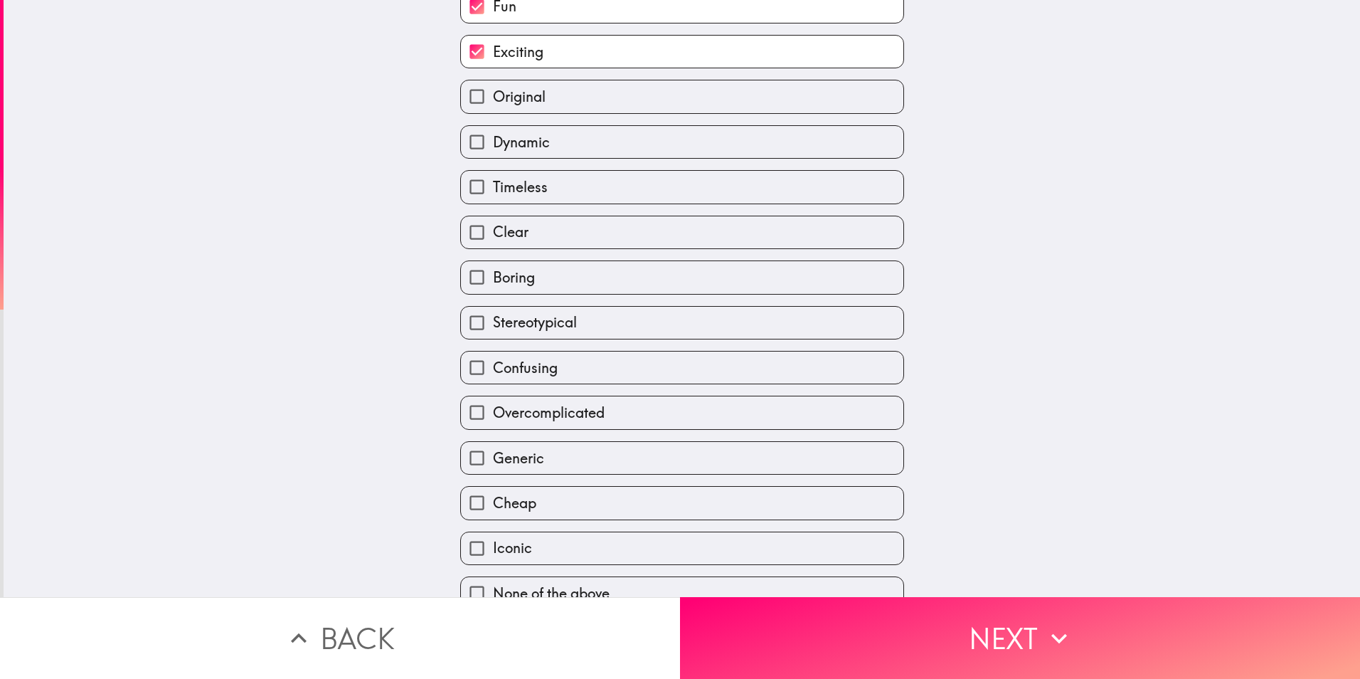
scroll to position [133, 0]
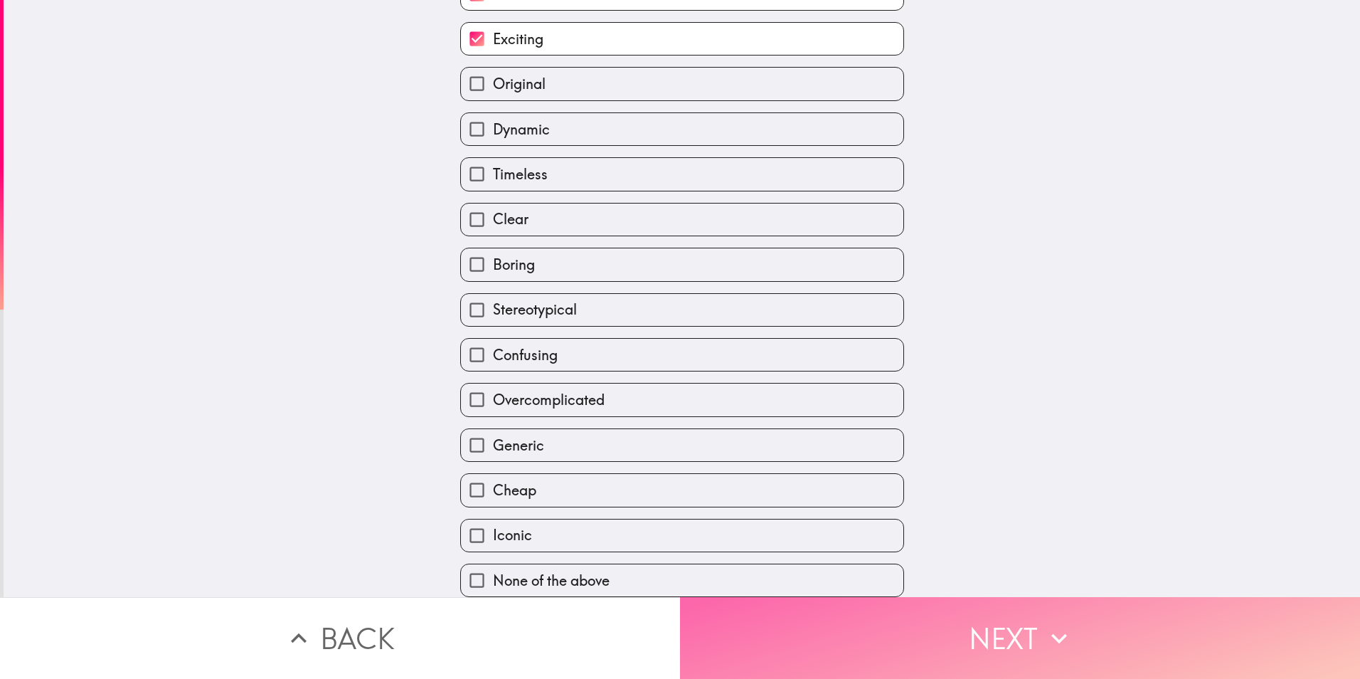
click at [964, 641] on button "Next" at bounding box center [1020, 638] width 680 height 82
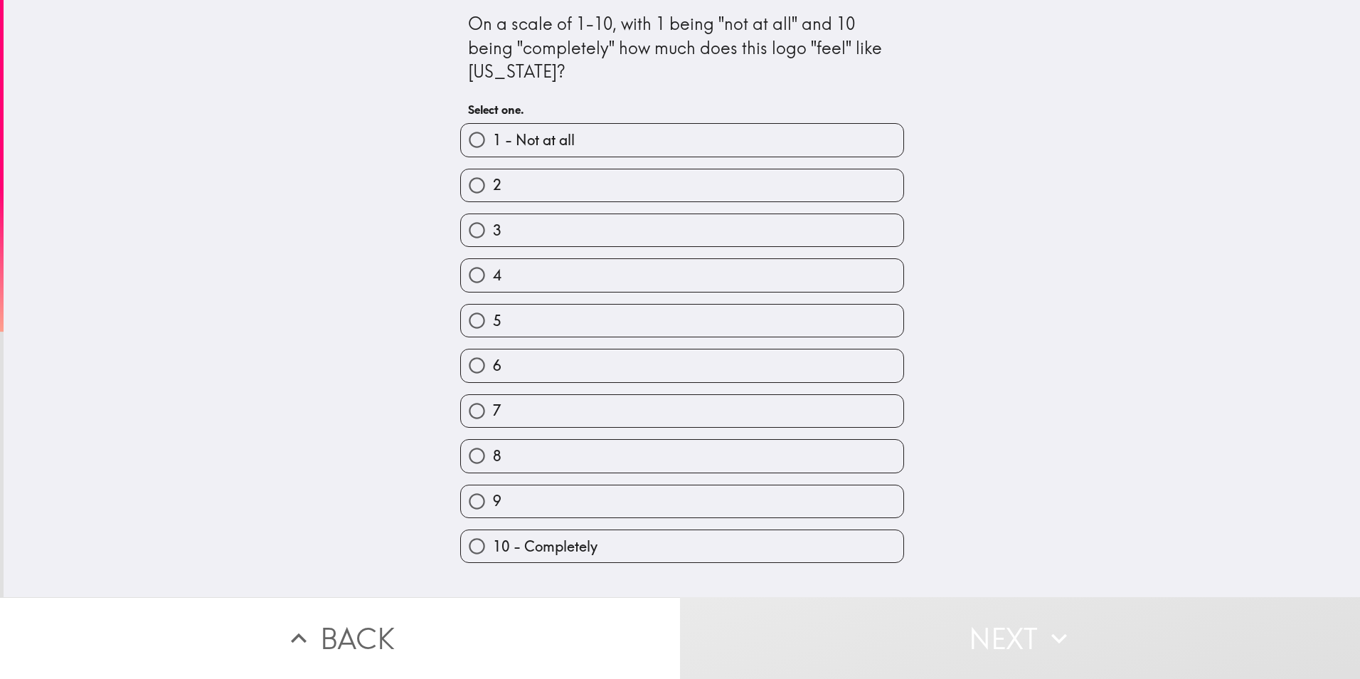
click at [525, 416] on label "7" at bounding box center [682, 411] width 442 height 32
click at [493, 416] on input "7" at bounding box center [477, 411] width 32 height 32
radio input "true"
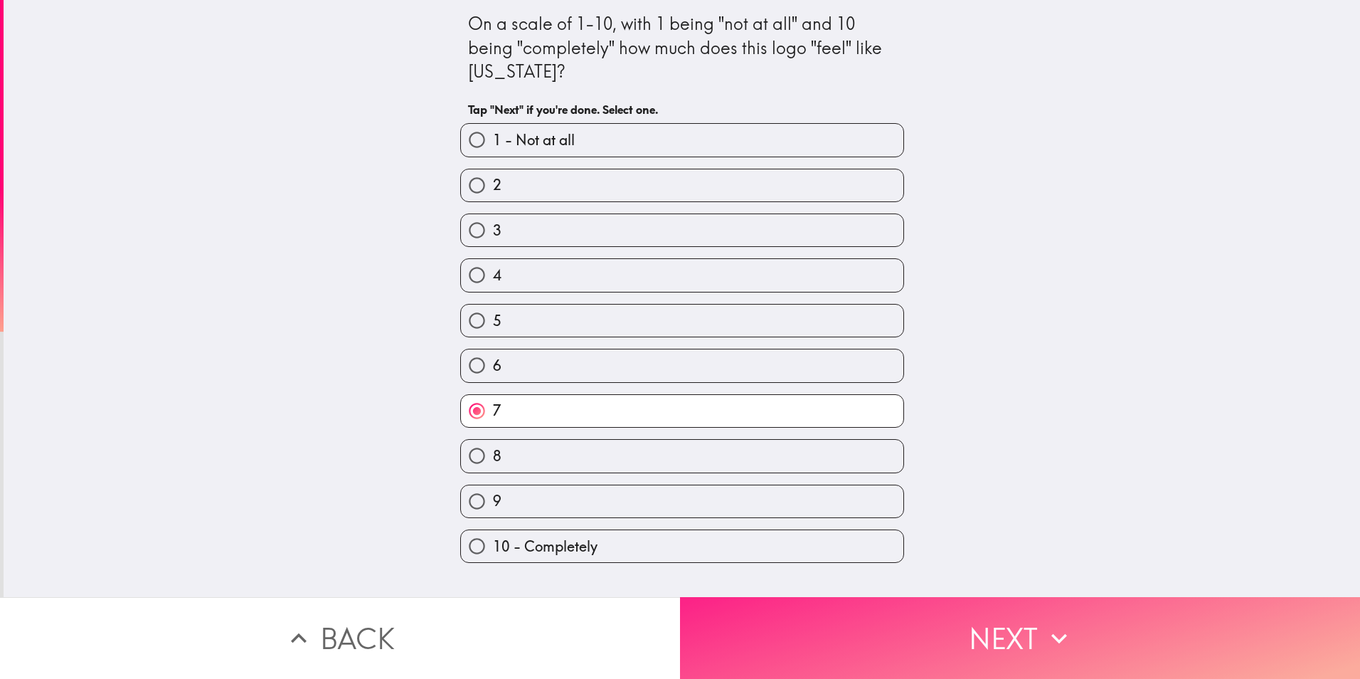
click at [1066, 630] on icon "button" at bounding box center [1059, 637] width 31 height 31
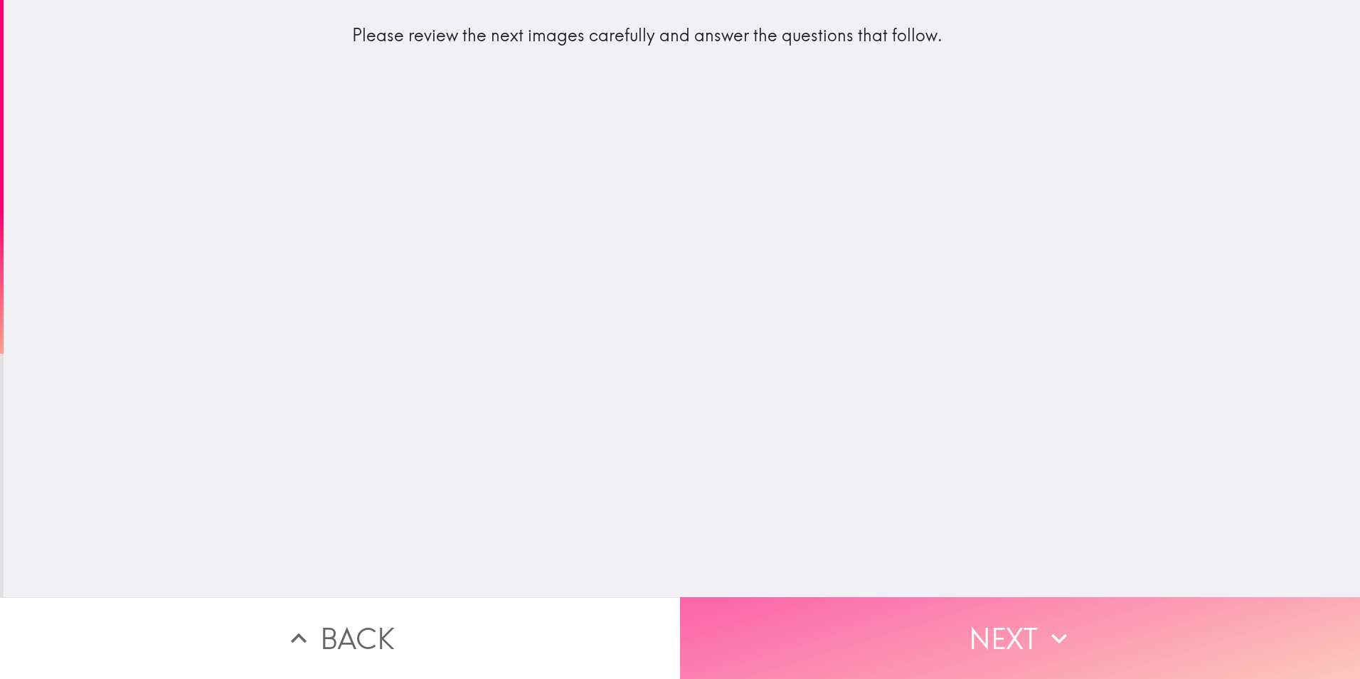
click at [1066, 630] on icon "button" at bounding box center [1059, 637] width 31 height 31
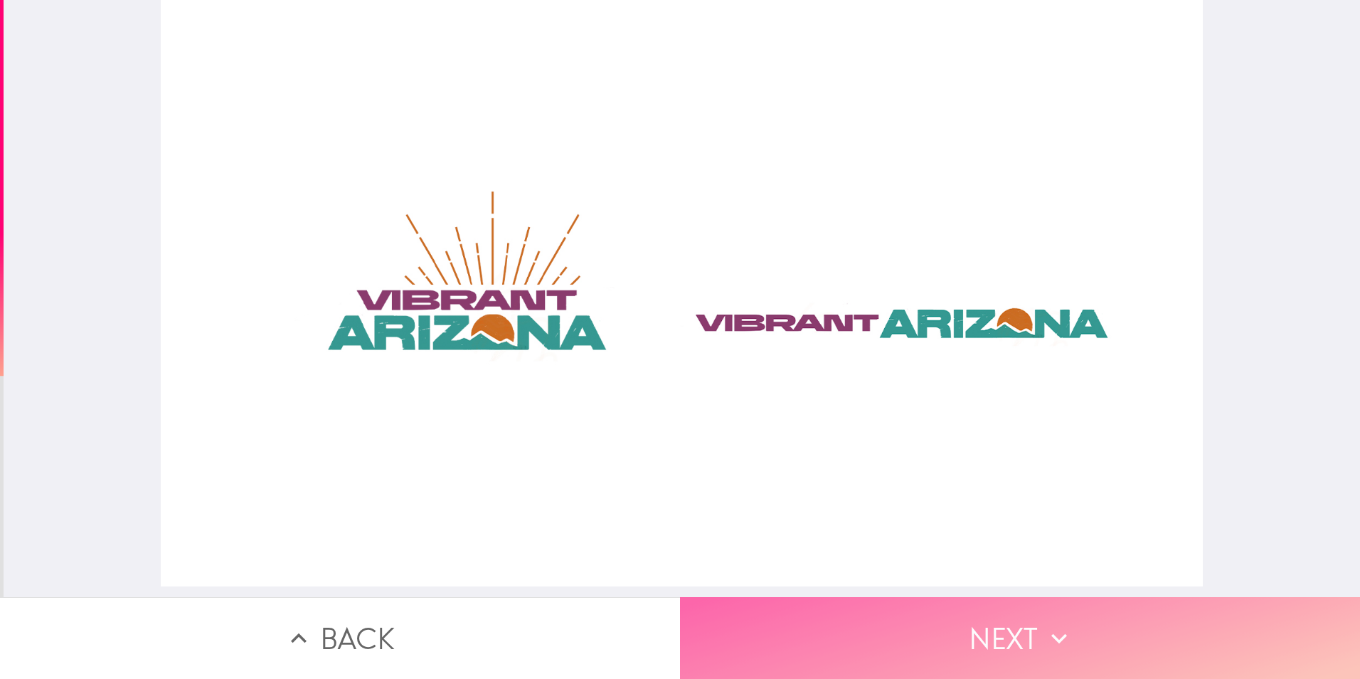
click at [1066, 630] on icon "button" at bounding box center [1059, 637] width 31 height 31
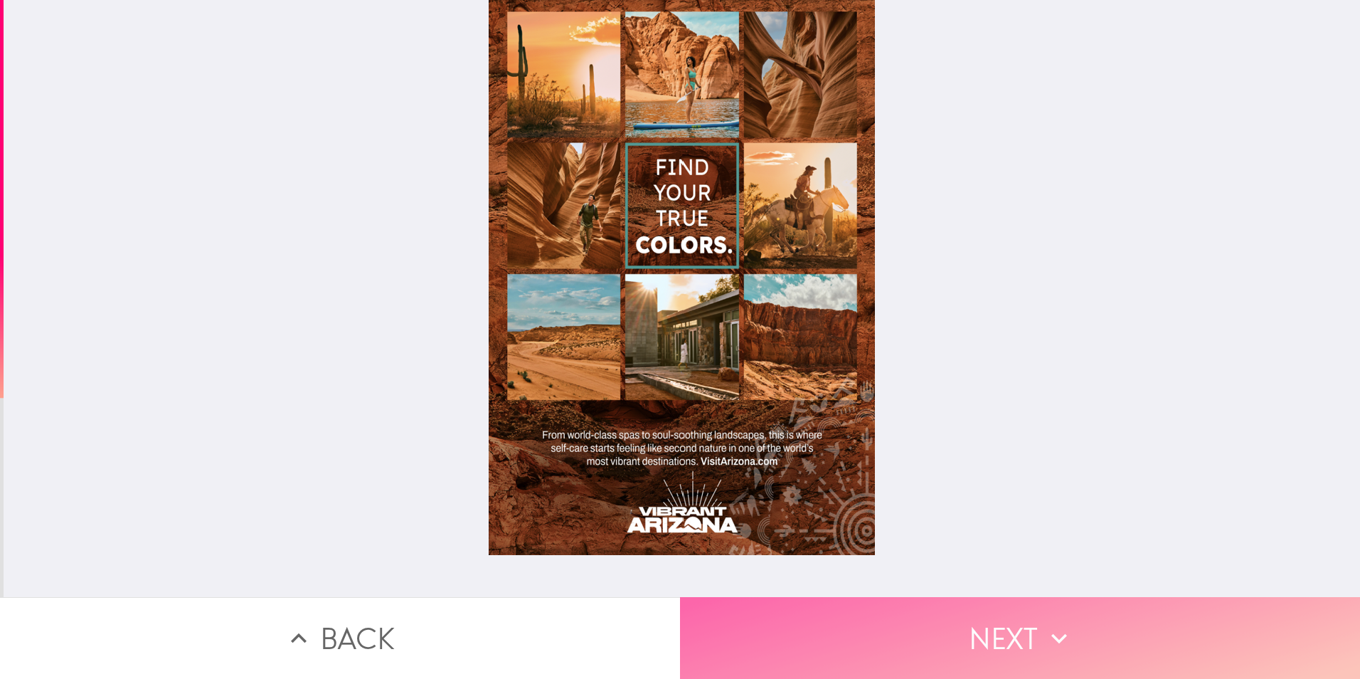
click at [1011, 639] on button "Next" at bounding box center [1020, 638] width 680 height 82
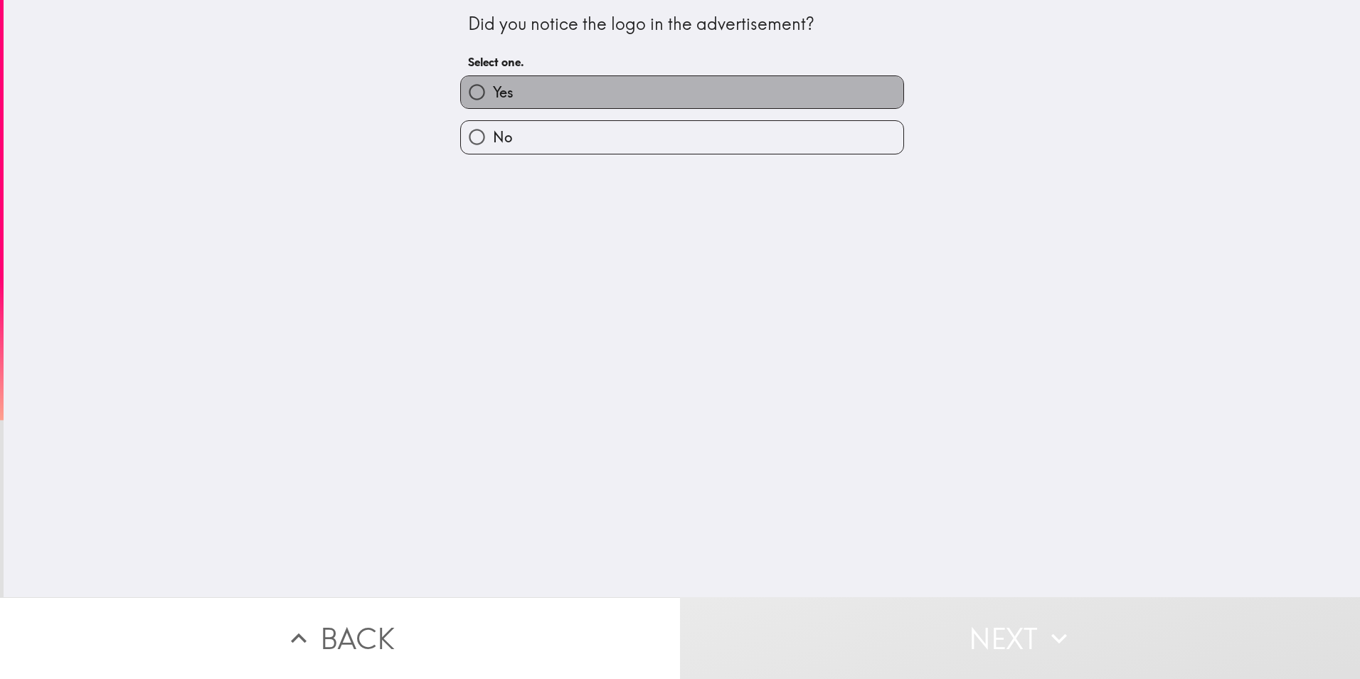
click at [521, 97] on label "Yes" at bounding box center [682, 92] width 442 height 32
click at [493, 97] on input "Yes" at bounding box center [477, 92] width 32 height 32
radio input "true"
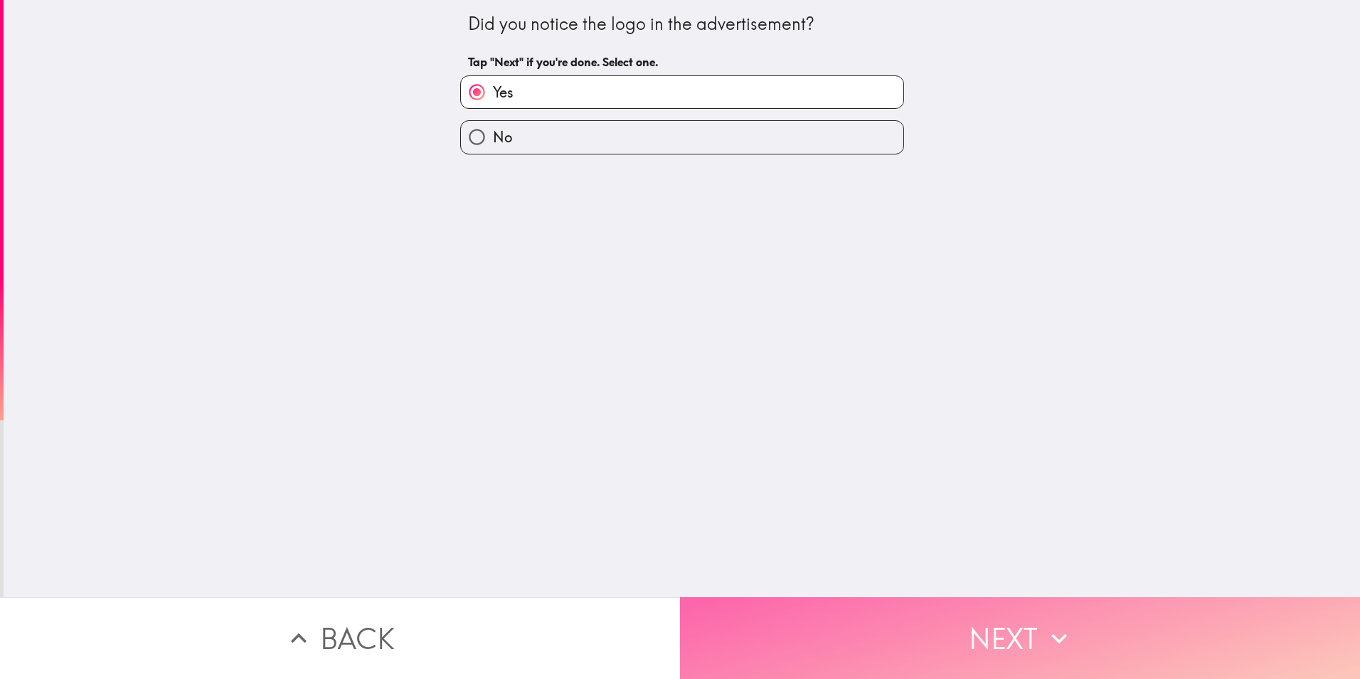
click at [940, 617] on button "Next" at bounding box center [1020, 638] width 680 height 82
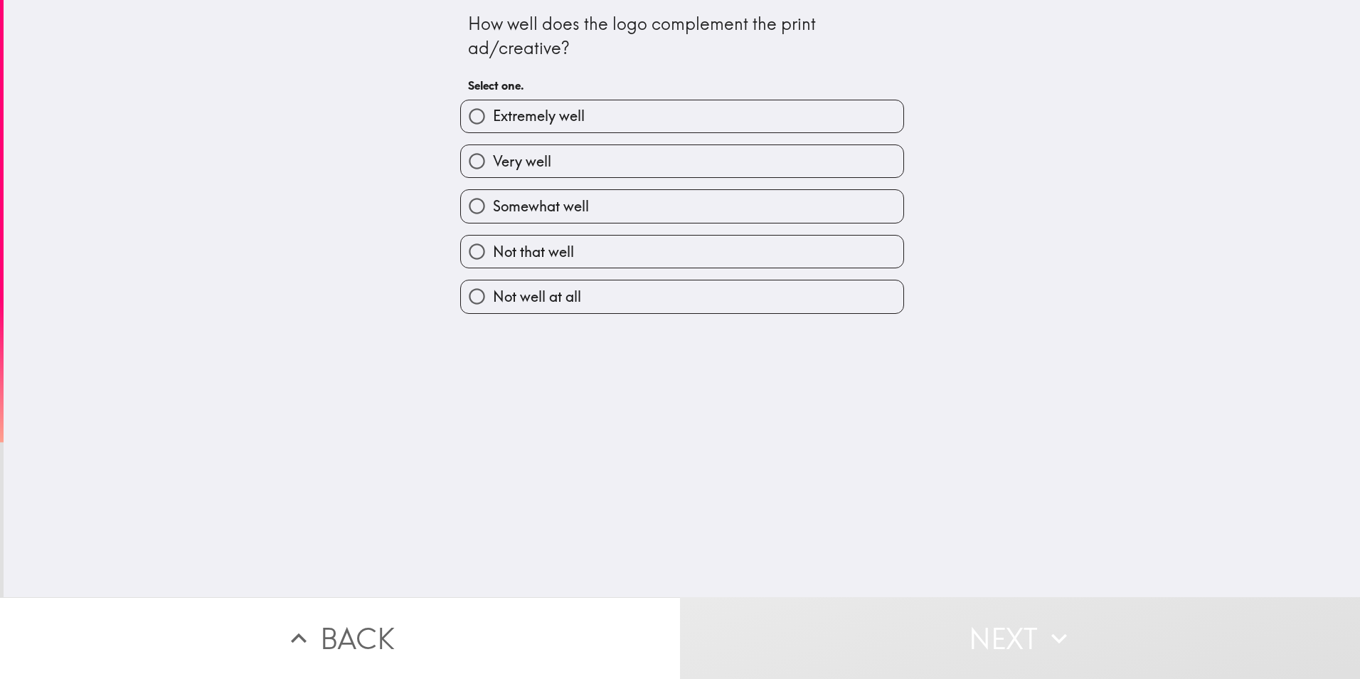
click at [535, 166] on span "Very well" at bounding box center [522, 162] width 58 height 20
click at [493, 166] on input "Very well" at bounding box center [477, 161] width 32 height 32
radio input "true"
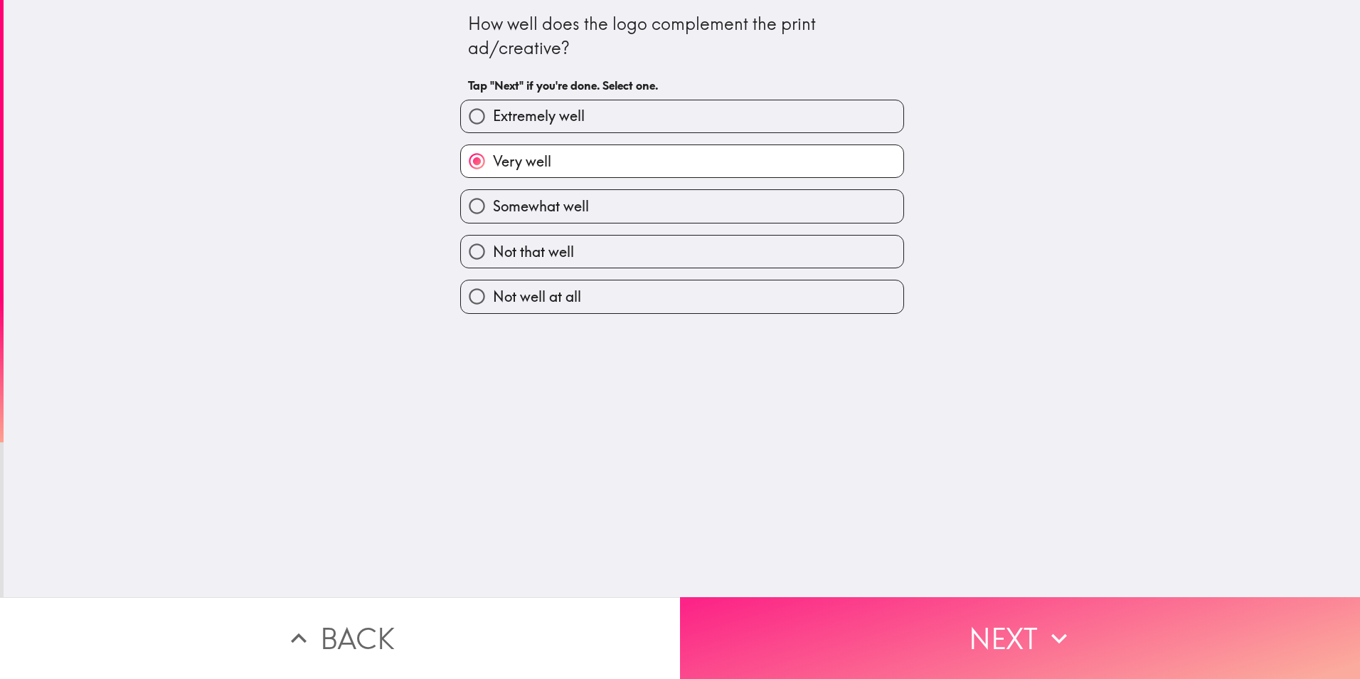
click at [961, 608] on button "Next" at bounding box center [1020, 638] width 680 height 82
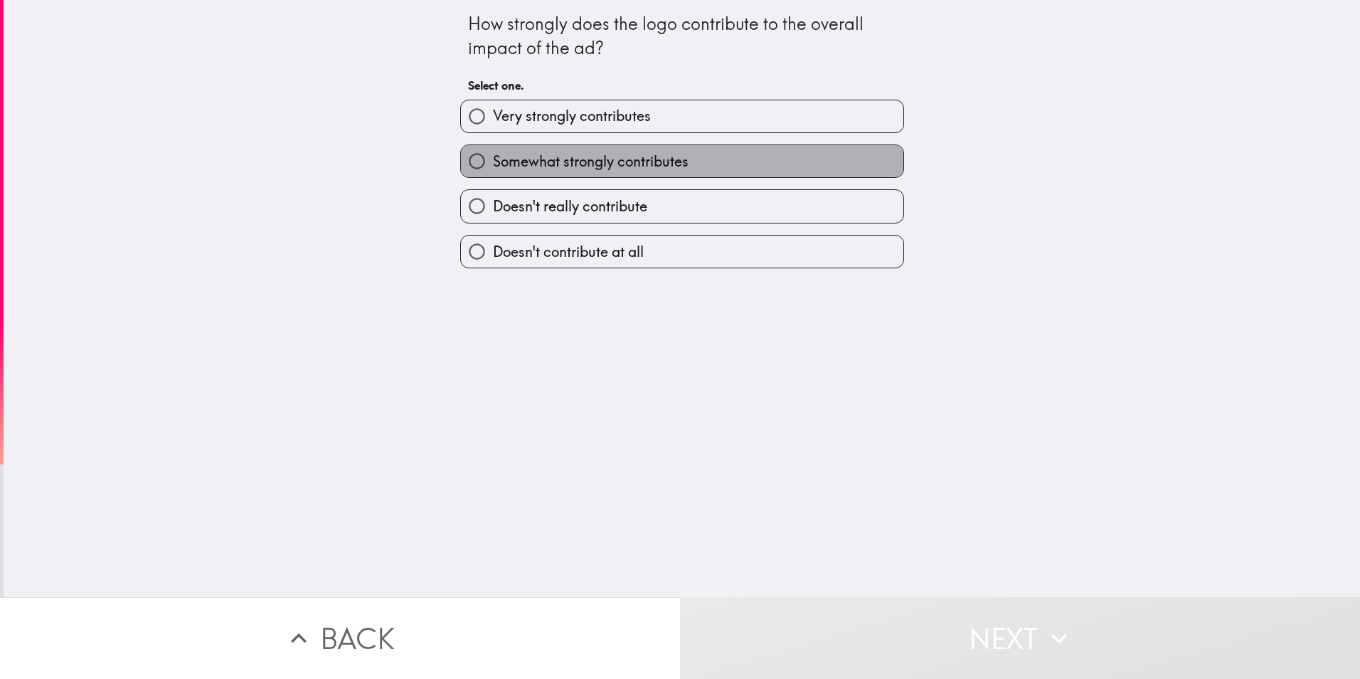
click at [558, 162] on span "Somewhat strongly contributes" at bounding box center [591, 162] width 196 height 20
click at [493, 162] on input "Somewhat strongly contributes" at bounding box center [477, 161] width 32 height 32
radio input "true"
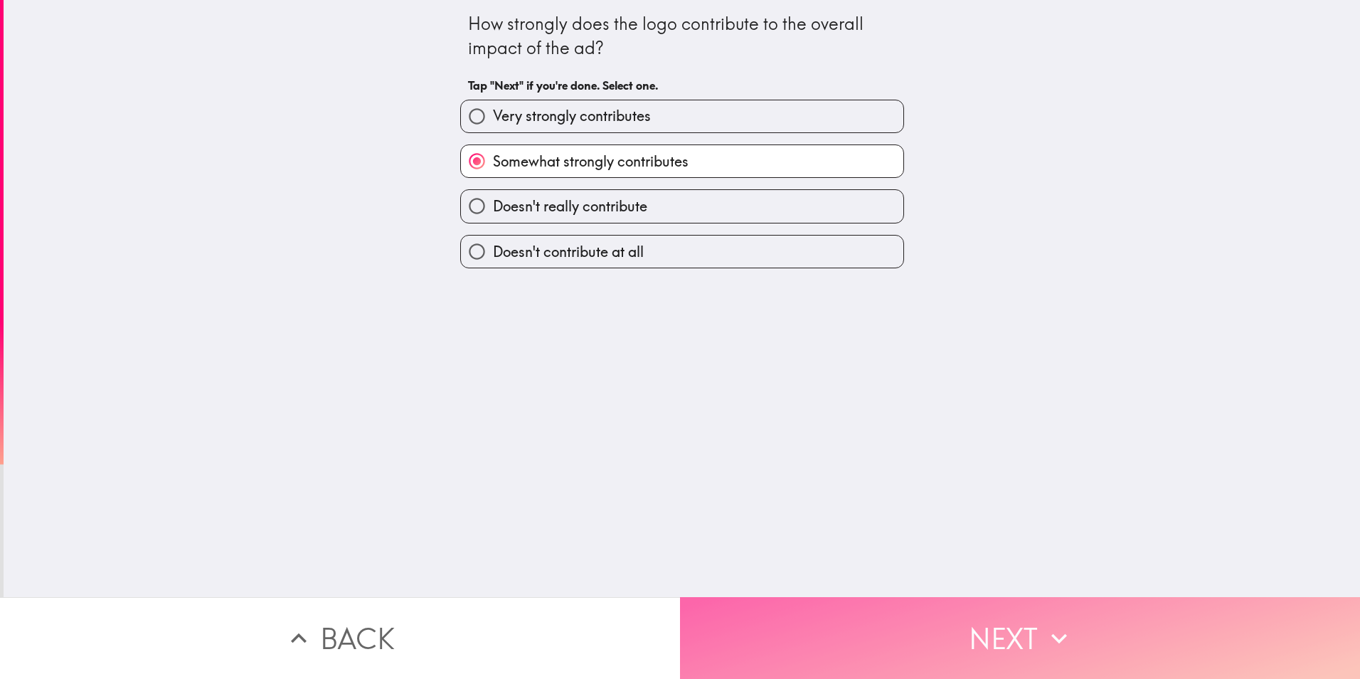
click at [937, 622] on button "Next" at bounding box center [1020, 638] width 680 height 82
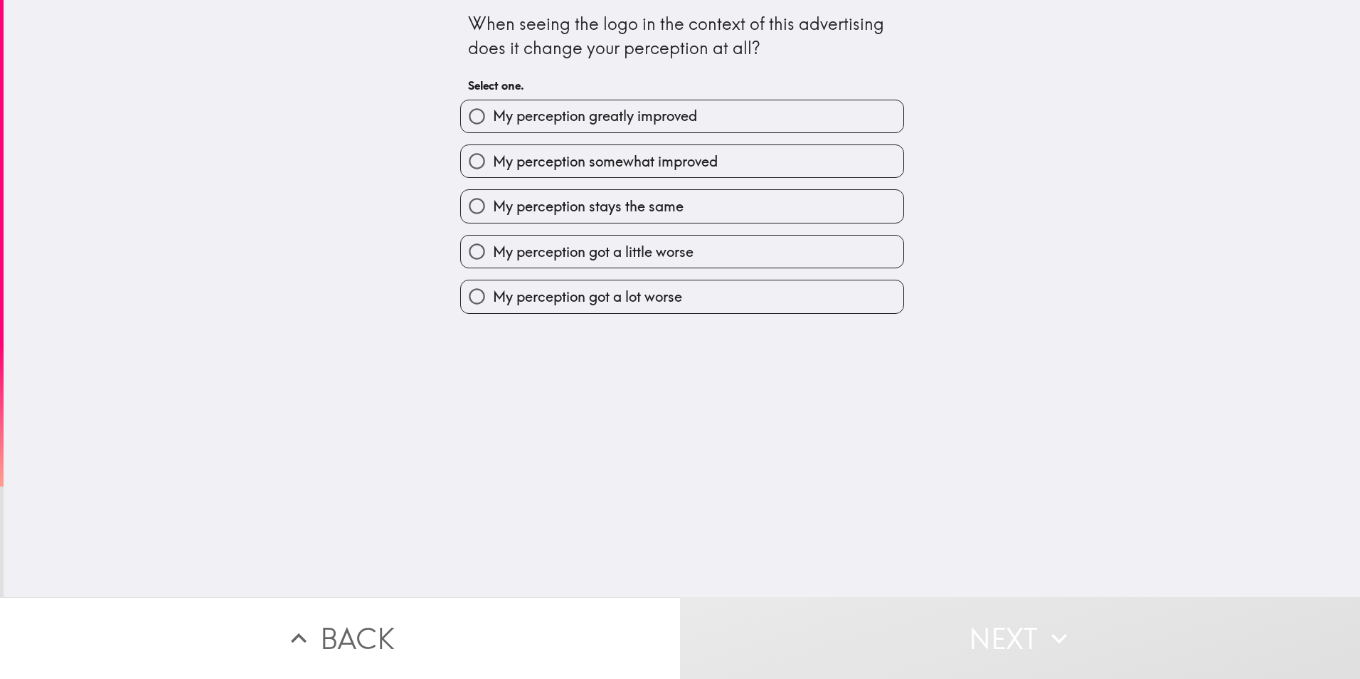
click at [670, 171] on label "My perception somewhat improved" at bounding box center [682, 161] width 442 height 32
click at [493, 171] on input "My perception somewhat improved" at bounding box center [477, 161] width 32 height 32
radio input "true"
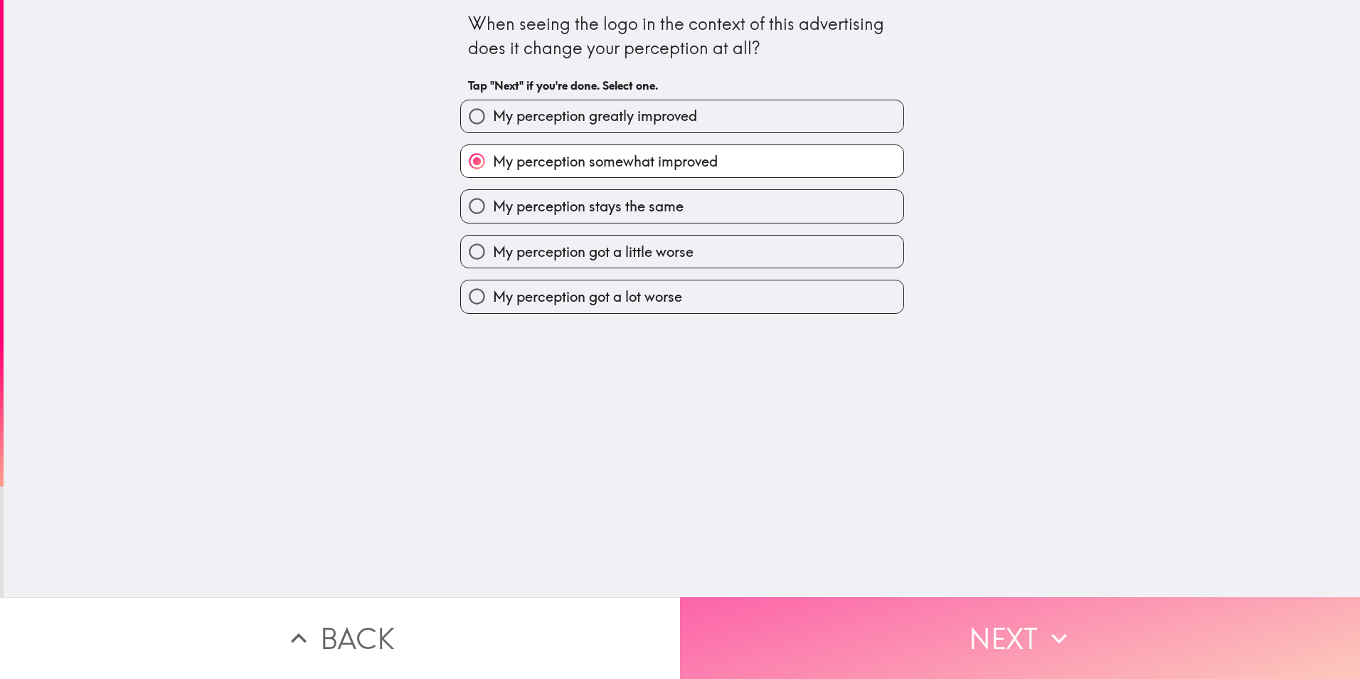
click at [945, 622] on button "Next" at bounding box center [1020, 638] width 680 height 82
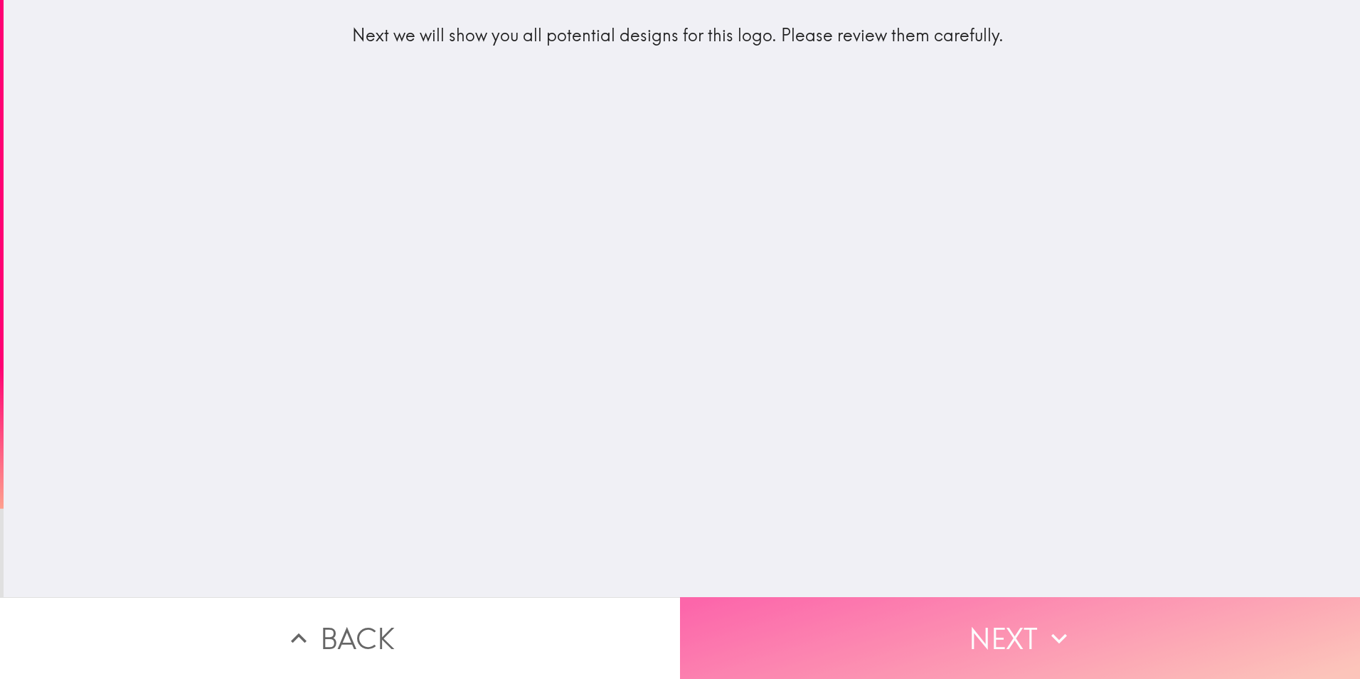
click at [923, 631] on button "Next" at bounding box center [1020, 638] width 680 height 82
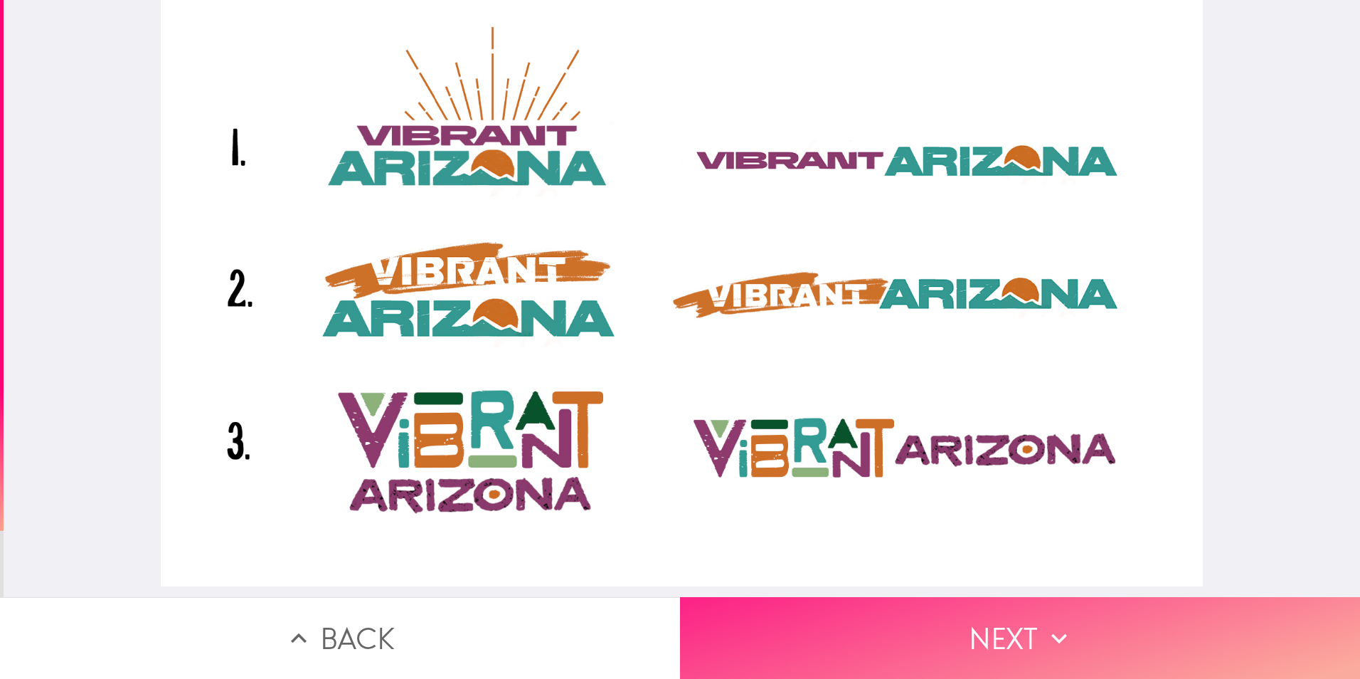
click at [1010, 651] on button "Next" at bounding box center [1020, 638] width 680 height 82
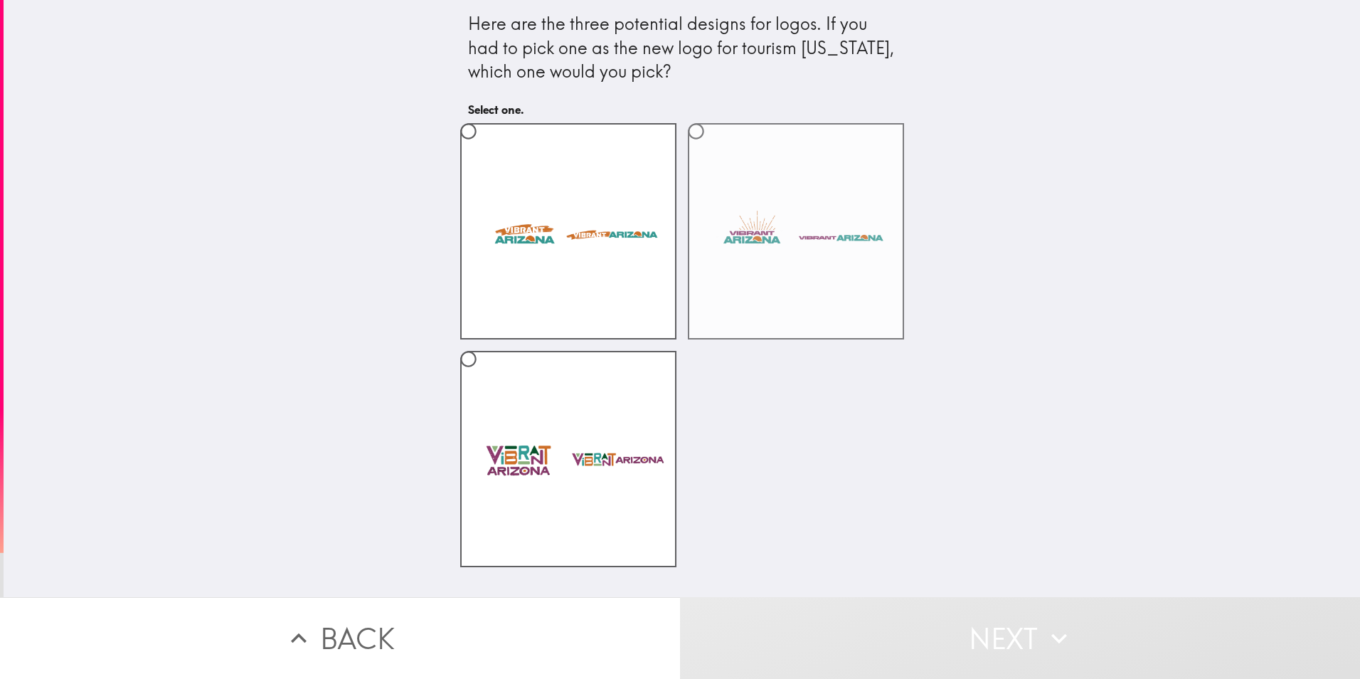
click at [775, 266] on label at bounding box center [796, 231] width 216 height 216
click at [712, 147] on input "radio" at bounding box center [696, 131] width 32 height 32
radio input "true"
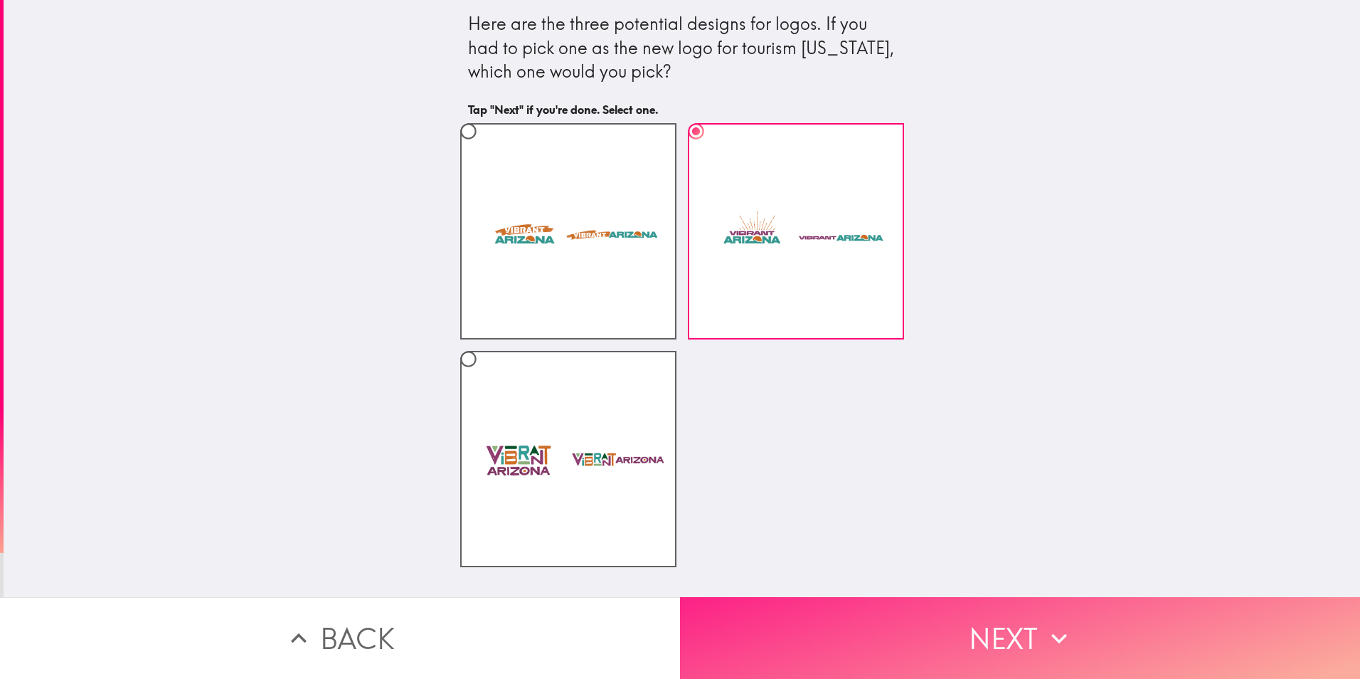
click at [1058, 599] on button "Next" at bounding box center [1020, 638] width 680 height 82
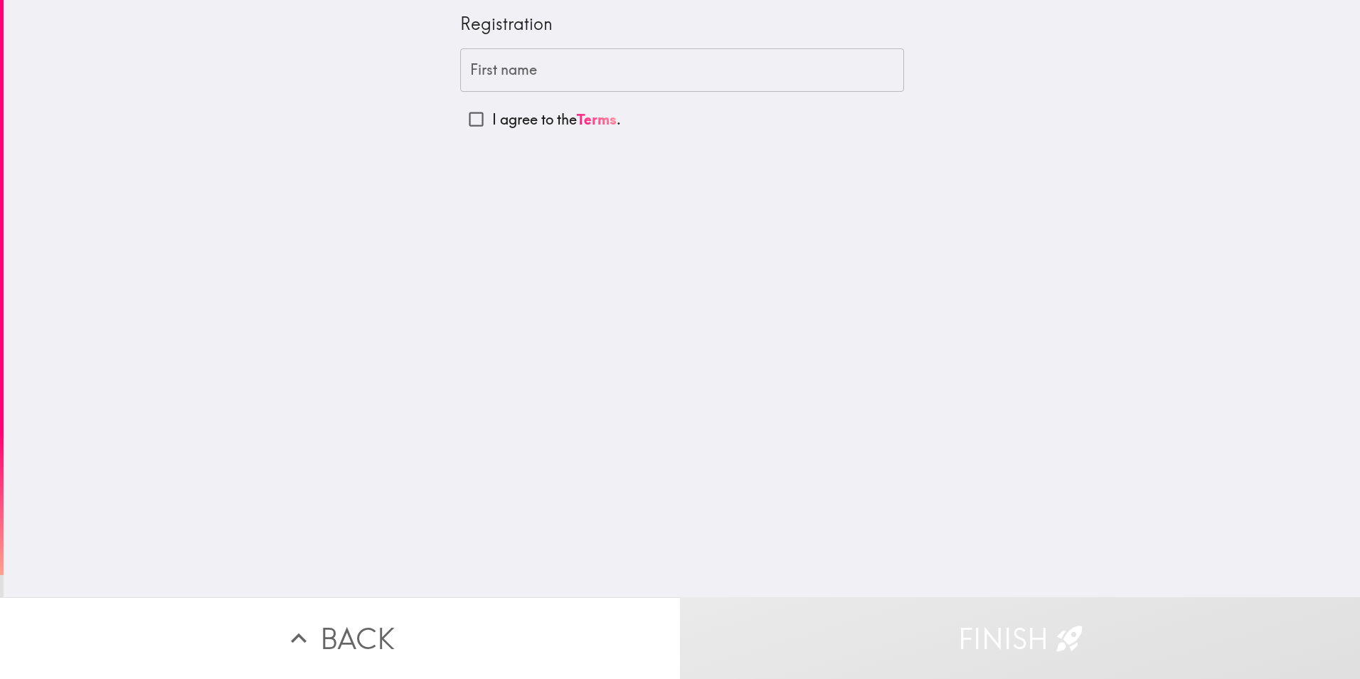
click at [505, 64] on input "First name" at bounding box center [682, 70] width 444 height 44
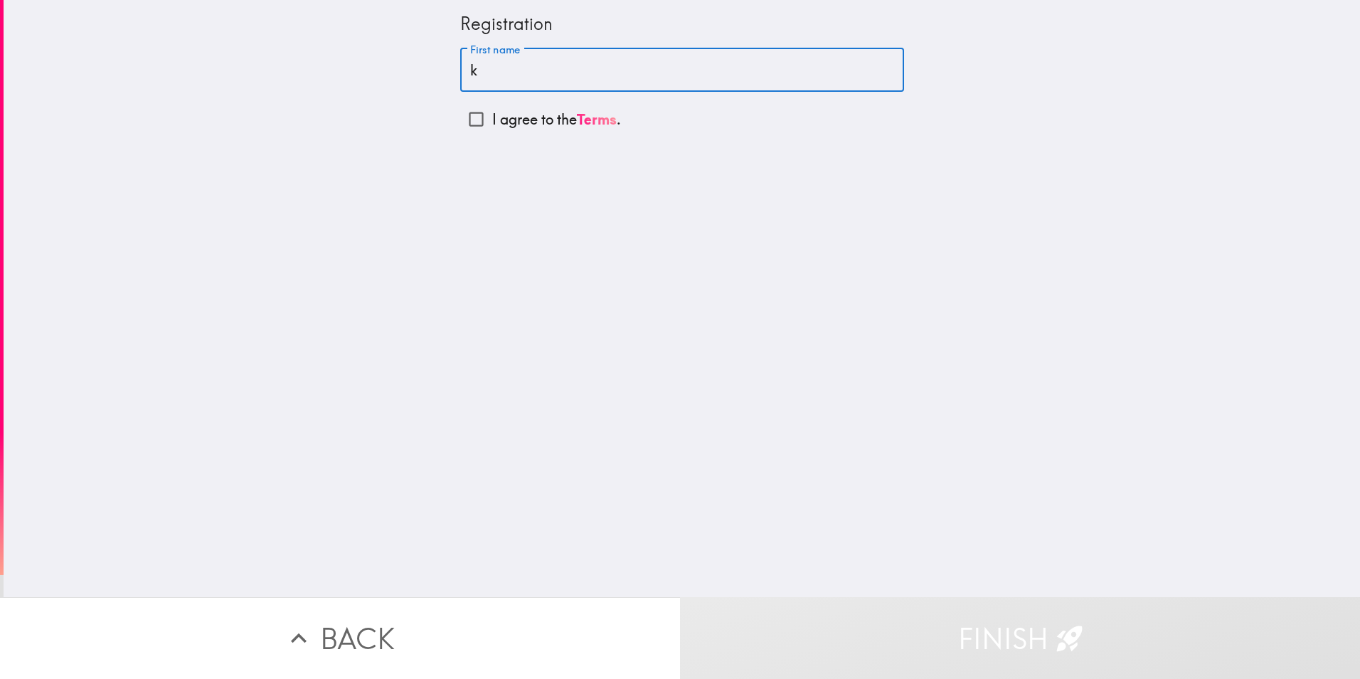
type input "k"
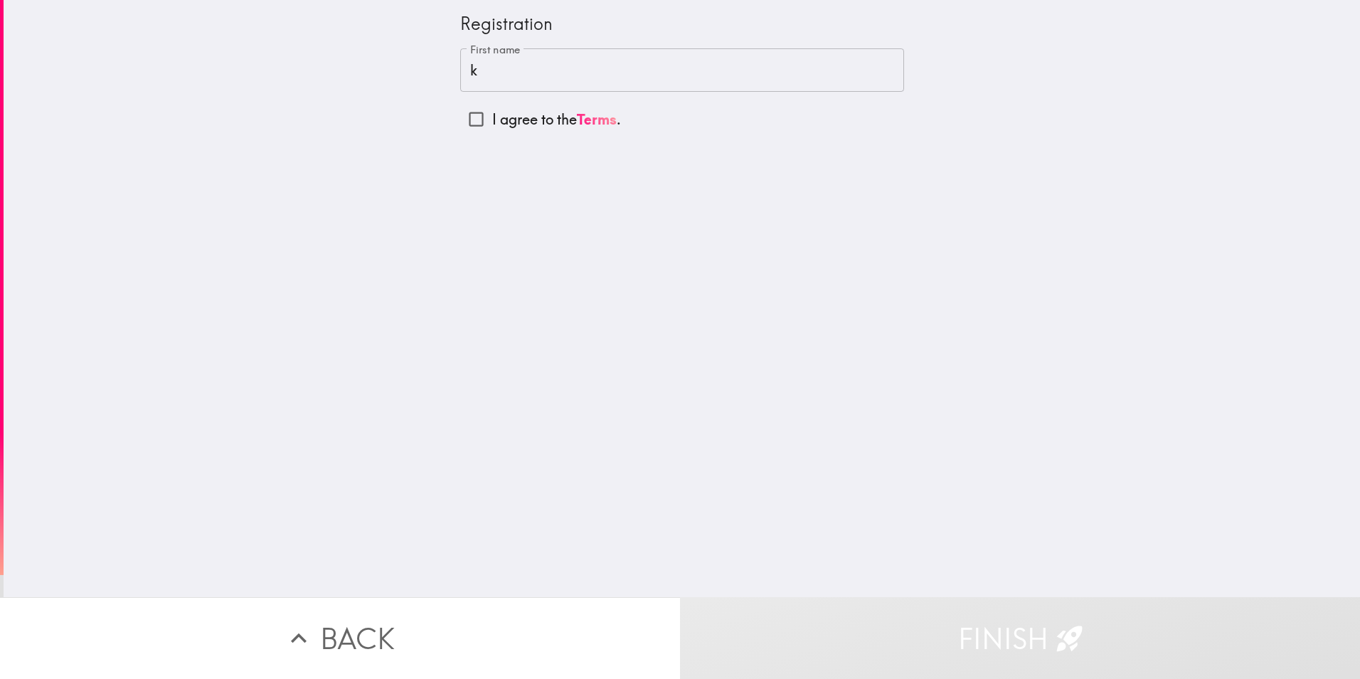
click at [366, 129] on div "Registration First name k First name I agree to the Terms ." at bounding box center [682, 298] width 1357 height 597
click at [464, 118] on input "I agree to the Terms ." at bounding box center [476, 119] width 32 height 32
checkbox input "true"
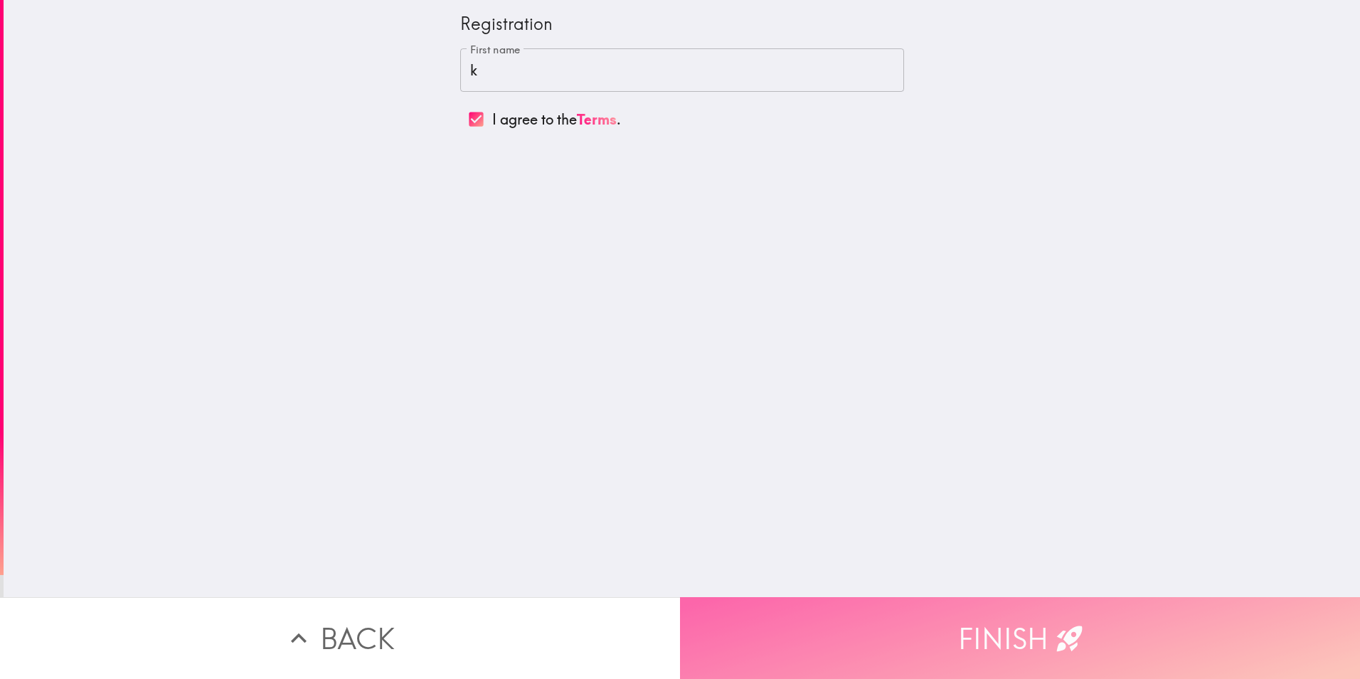
click at [962, 635] on button "Finish" at bounding box center [1020, 638] width 680 height 82
